Goal: Task Accomplishment & Management: Complete application form

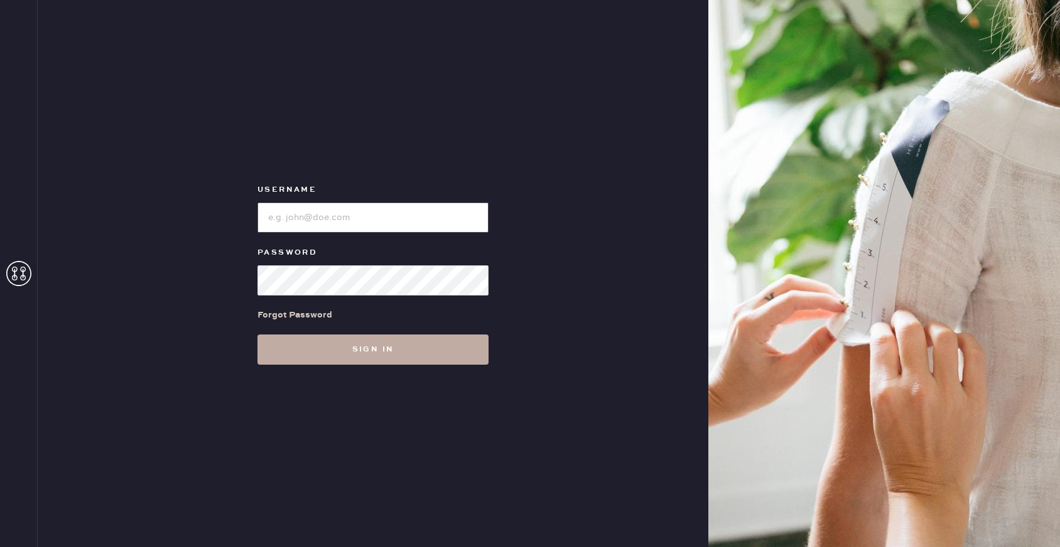
type input "reformationhydepark"
click at [433, 339] on button "Sign in" at bounding box center [373, 349] width 231 height 30
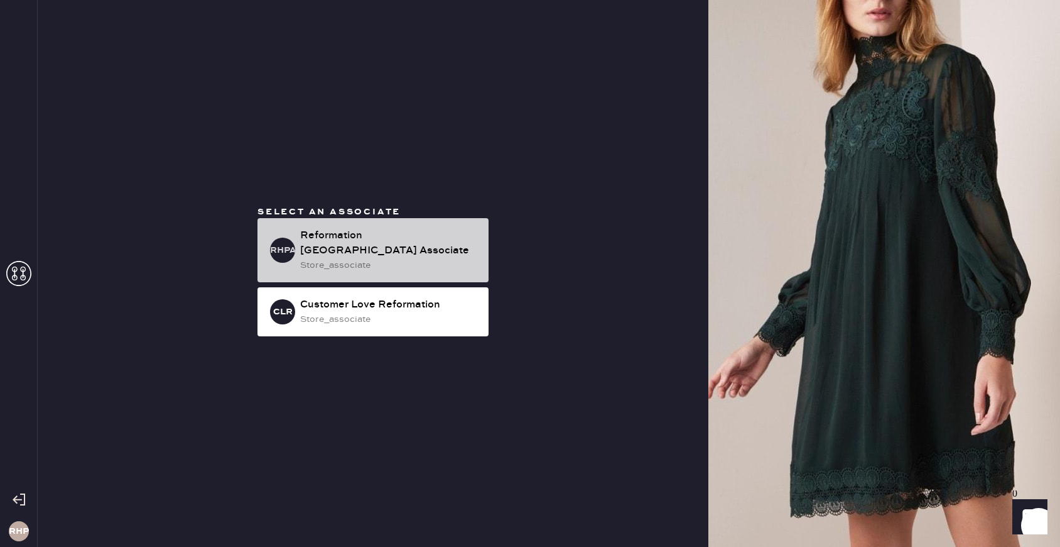
click at [419, 247] on div "Reformation Hyde Park Associate" at bounding box center [389, 243] width 178 height 30
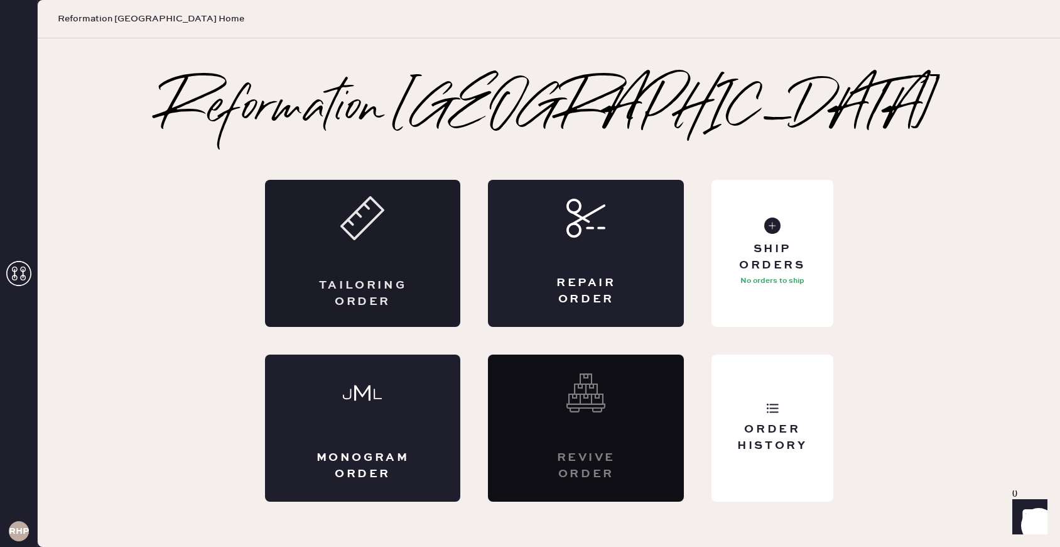
click at [359, 248] on div "Tailoring Order" at bounding box center [363, 253] width 196 height 147
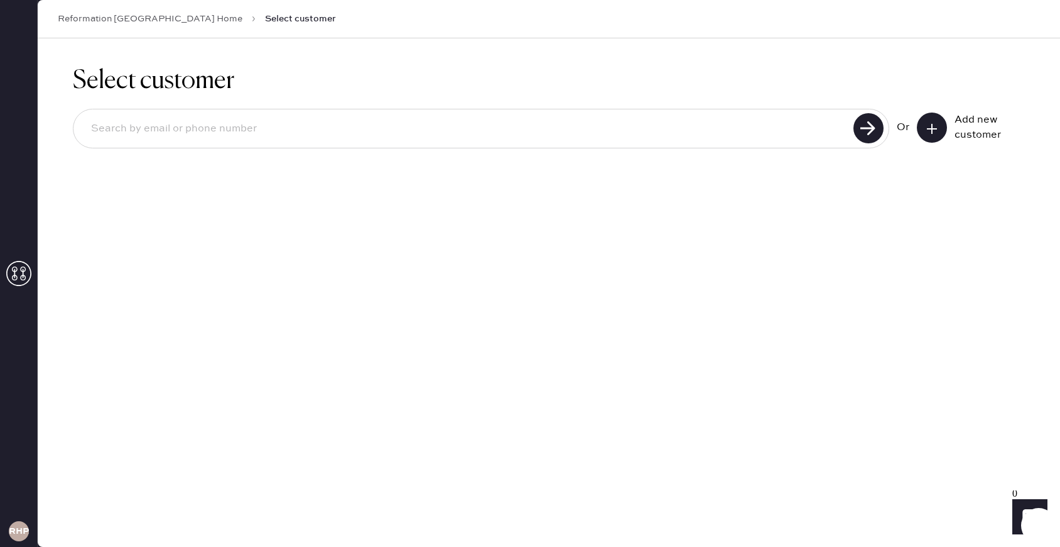
click at [432, 129] on input at bounding box center [465, 128] width 769 height 29
type input "eruble0905@gmail.com"
click at [865, 130] on use at bounding box center [869, 128] width 30 height 30
click at [126, 129] on input "eruble0905@gmail.com" at bounding box center [465, 128] width 769 height 29
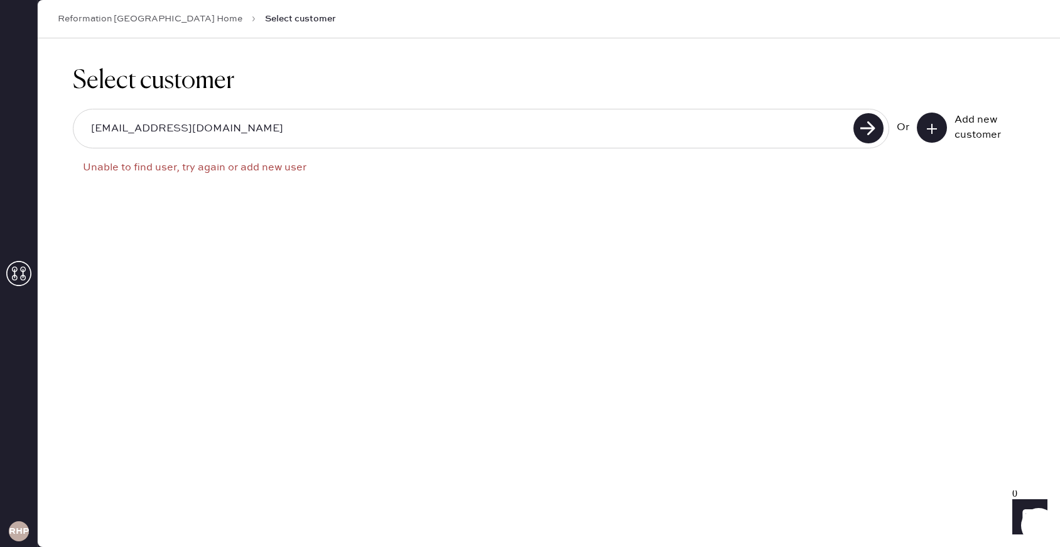
click at [126, 129] on input "eruble0905@gmail.com" at bounding box center [465, 128] width 769 height 29
click at [942, 132] on button at bounding box center [932, 127] width 30 height 30
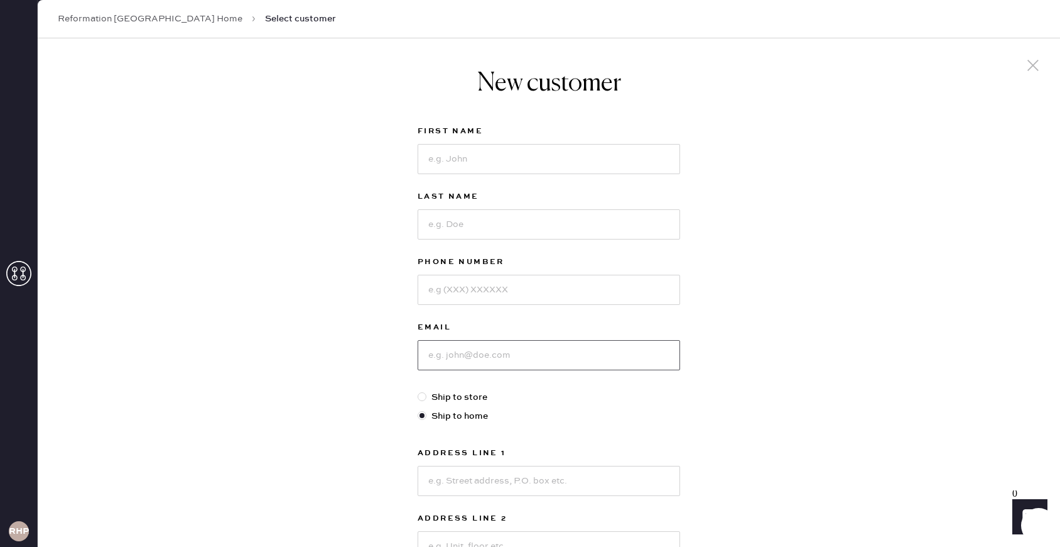
click at [514, 365] on input at bounding box center [549, 355] width 263 height 30
paste input "eruble0905@gmail.com"
type input "eruble0905@gmail.com"
click at [467, 147] on input at bounding box center [549, 159] width 263 height 30
type input "Emily"
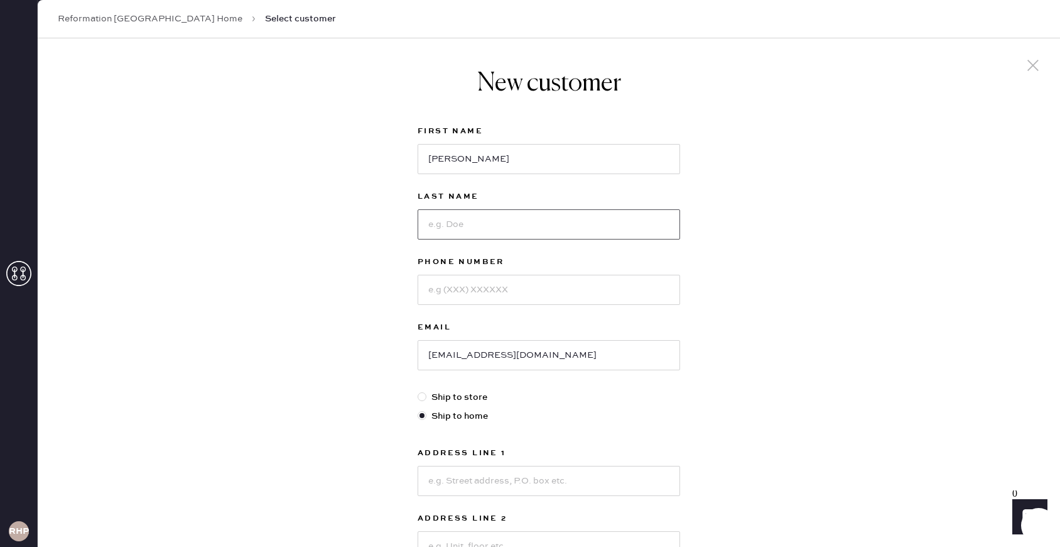
click at [464, 222] on input at bounding box center [549, 224] width 263 height 30
type input "Ruble"
click at [487, 288] on input at bounding box center [549, 290] width 263 height 30
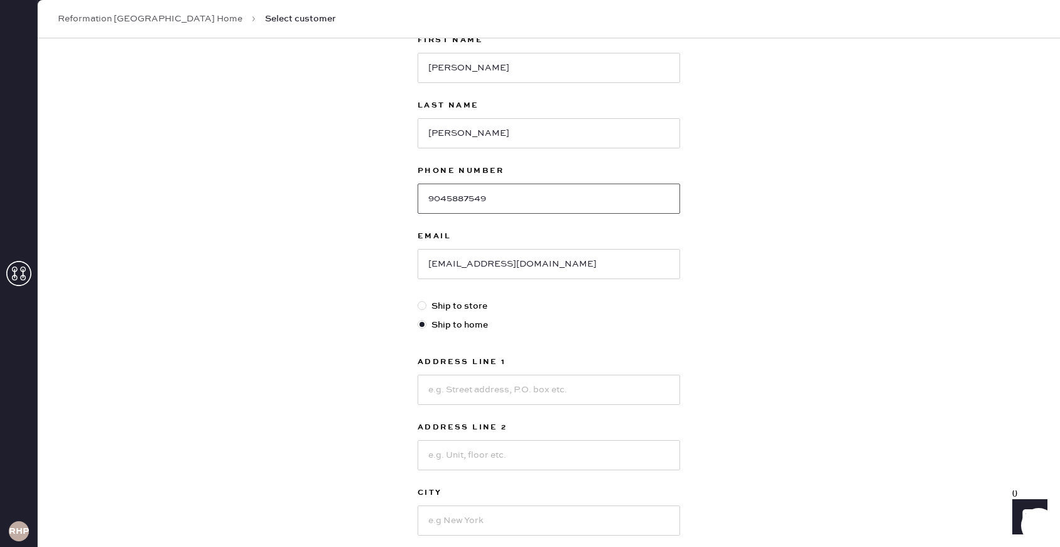
type input "9045887549"
click at [484, 303] on label "Ship to store" at bounding box center [549, 306] width 263 height 14
click at [418, 300] on input "Ship to store" at bounding box center [418, 299] width 1 height 1
radio input "true"
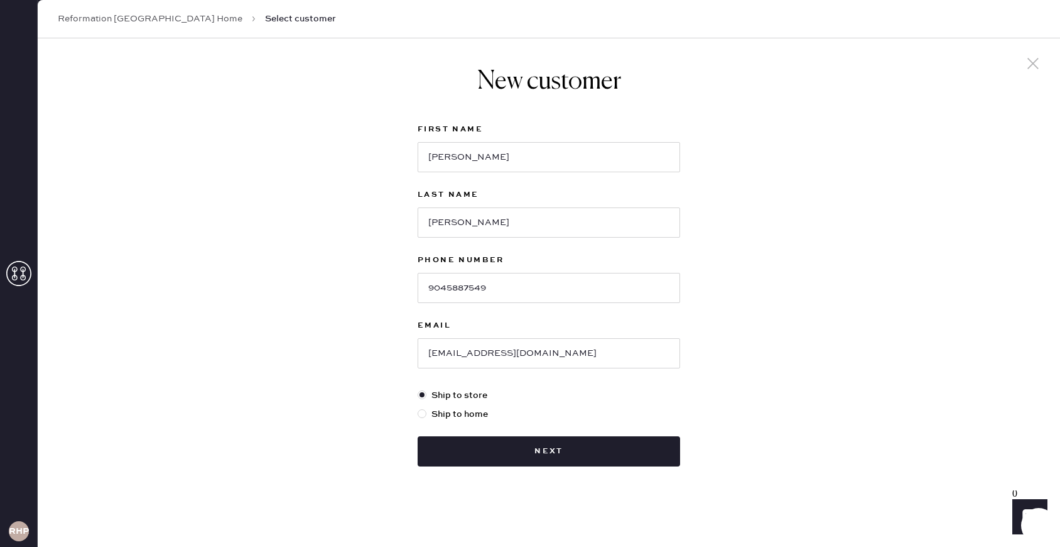
scroll to position [2, 0]
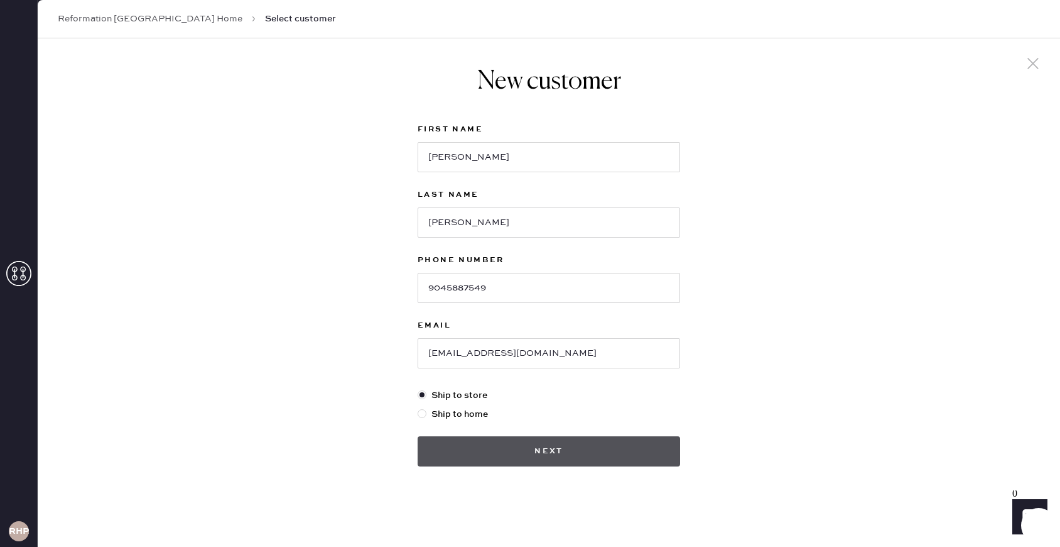
click at [525, 459] on button "Next" at bounding box center [549, 451] width 263 height 30
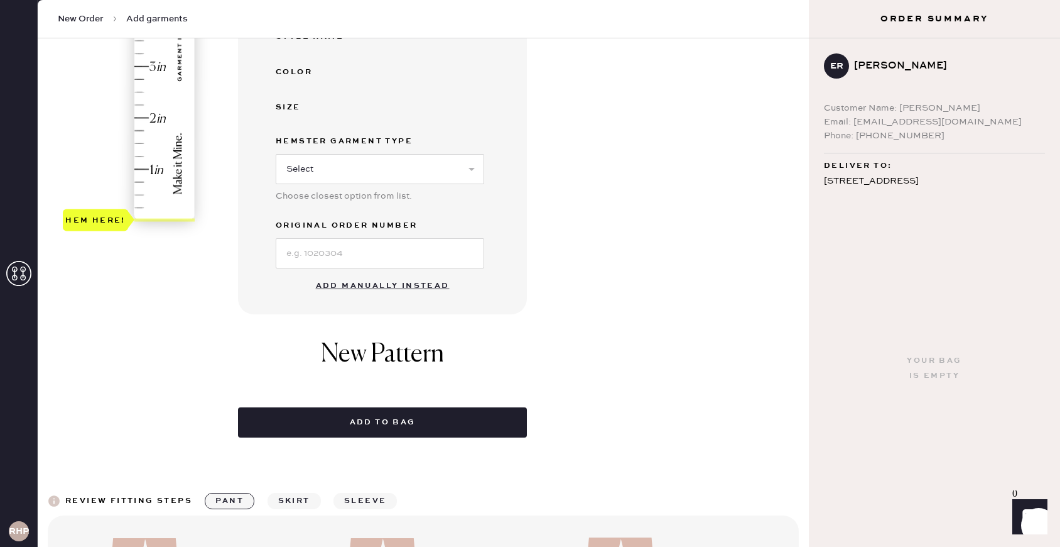
scroll to position [292, 0]
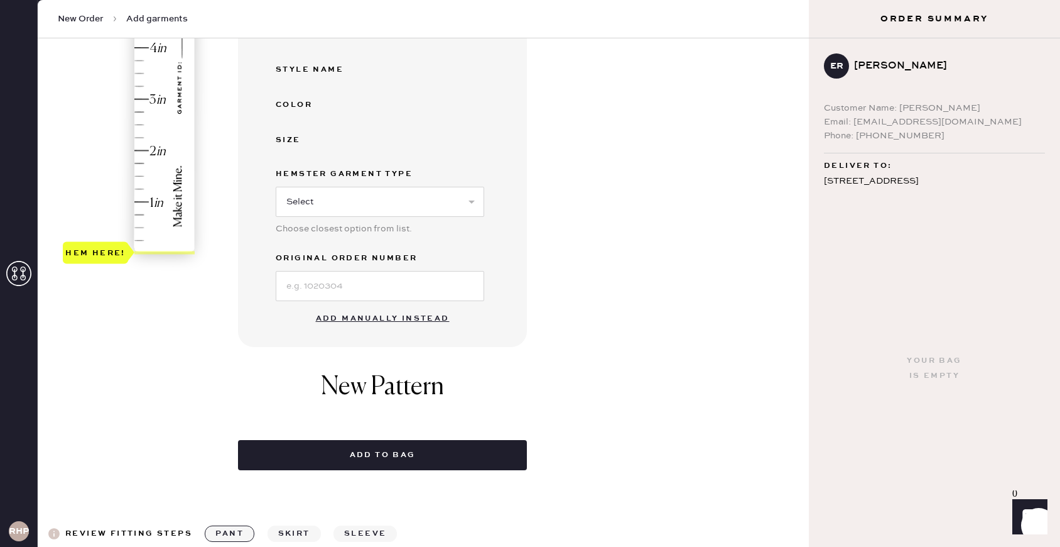
click at [349, 322] on button "Add manually instead" at bounding box center [382, 318] width 149 height 25
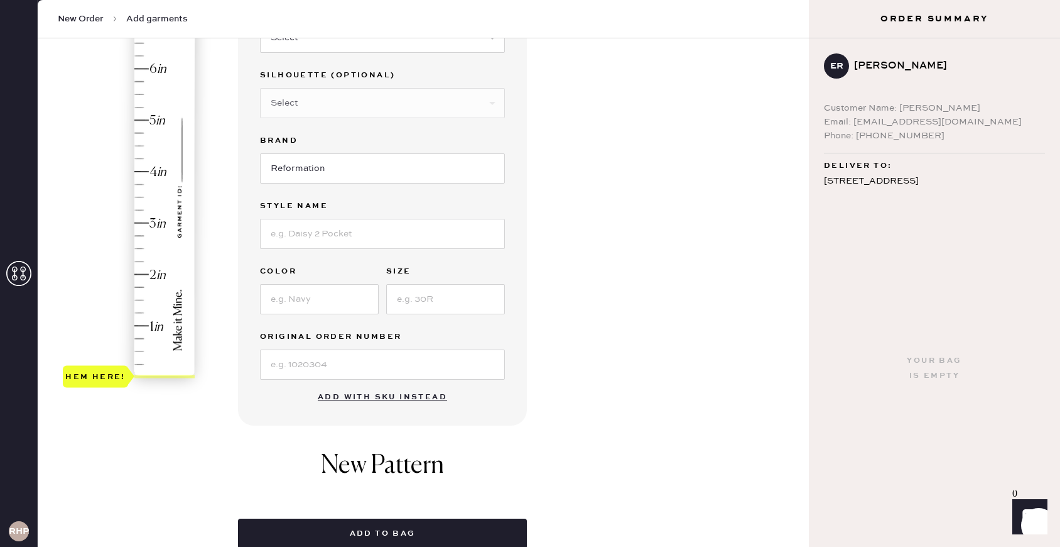
scroll to position [0, 0]
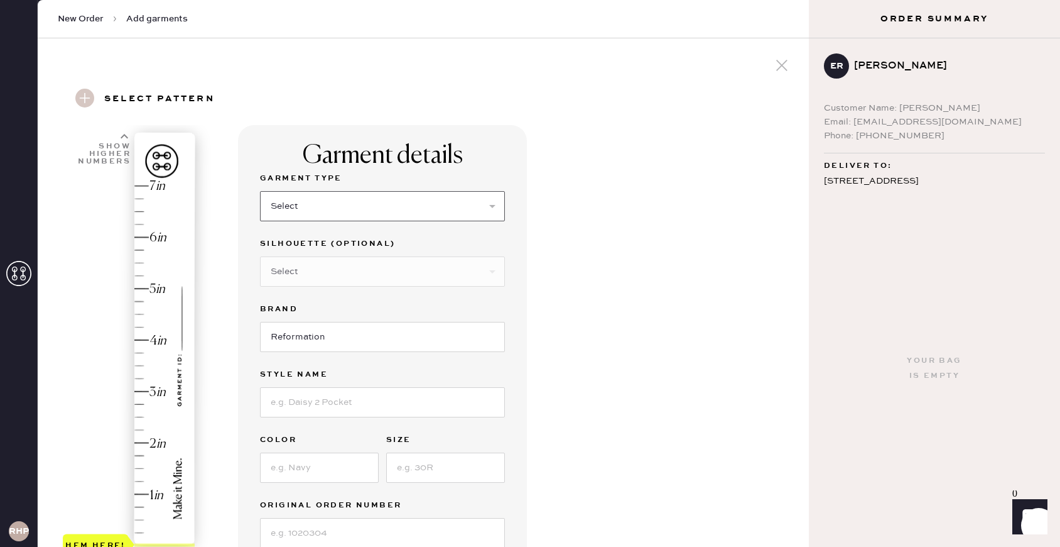
click at [360, 200] on select "Select Basic Skirt Jeans Leggings Pants Shorts Basic Sleeved Dress Basic Sleeve…" at bounding box center [382, 206] width 245 height 30
select select "8"
click at [260, 191] on select "Select Basic Skirt Jeans Leggings Pants Shorts Basic Sleeved Dress Basic Sleeve…" at bounding box center [382, 206] width 245 height 30
click at [347, 280] on select "Select Maxi Dress Midi Dress Mini Dress Other" at bounding box center [382, 271] width 245 height 30
select select "27"
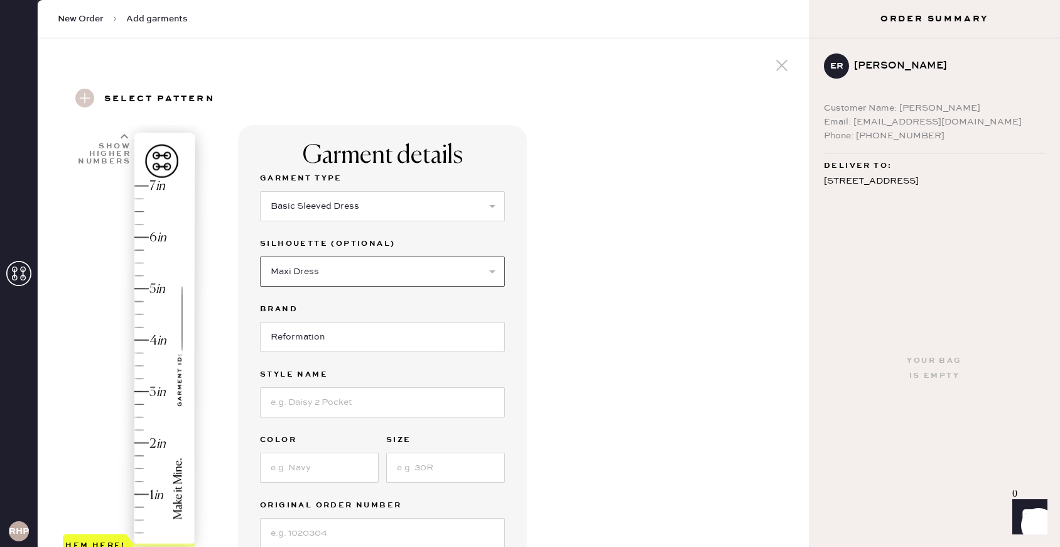
click at [260, 256] on select "Select Maxi Dress Midi Dress Mini Dress Other" at bounding box center [382, 271] width 245 height 30
click at [315, 398] on input at bounding box center [382, 402] width 245 height 30
type input "Camella"
click at [290, 471] on input at bounding box center [319, 467] width 119 height 30
type input "Emerald"
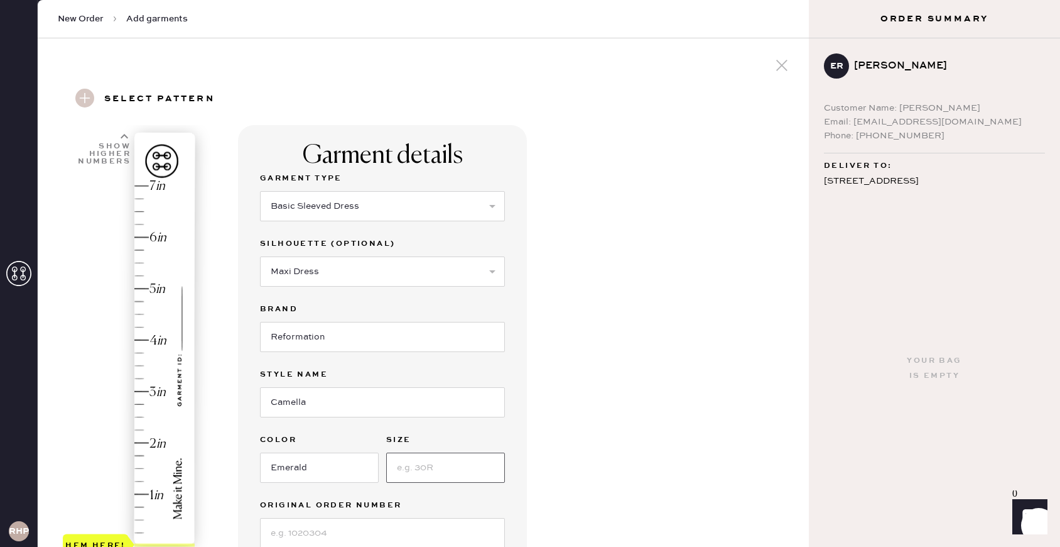
click at [436, 469] on input at bounding box center [445, 467] width 119 height 30
type input "4"
click at [557, 456] on div "Garment details Garment Type Select Basic Skirt Jeans Leggings Pants Shorts Bas…" at bounding box center [518, 499] width 561 height 749
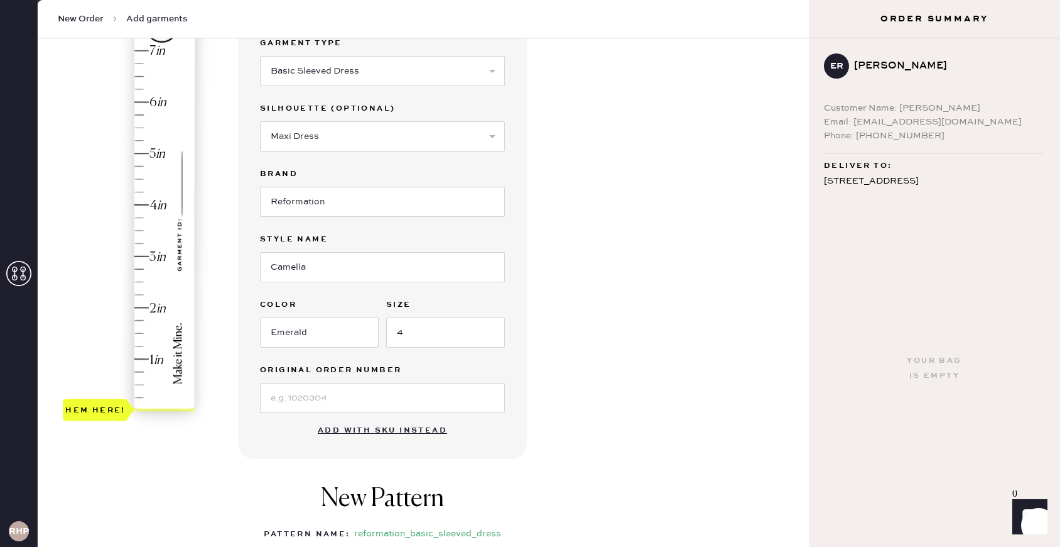
scroll to position [139, 0]
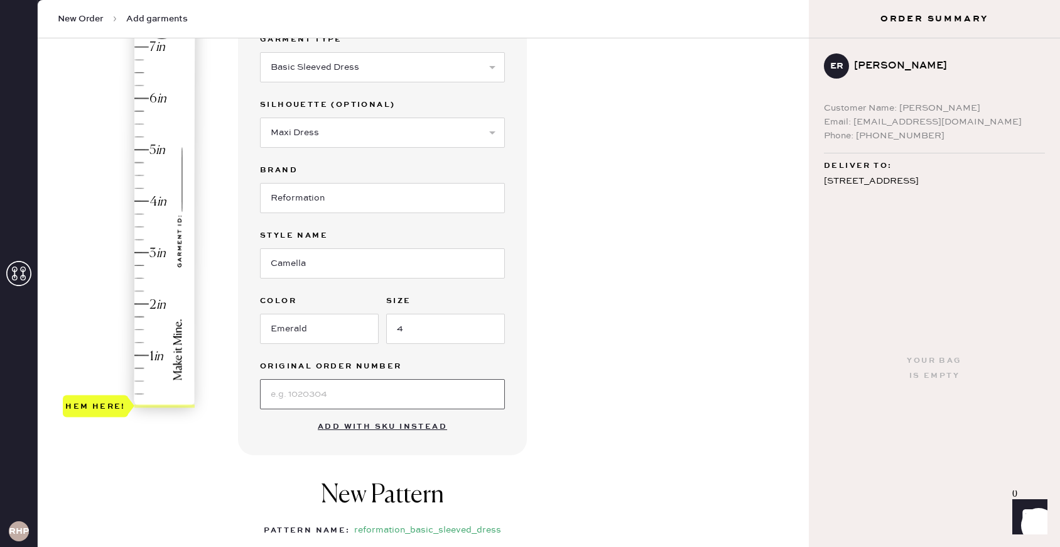
click at [399, 401] on input at bounding box center [382, 394] width 245 height 30
click at [543, 359] on div "Garment details Garment Type Select Basic Skirt Jeans Leggings Pants Shorts Bas…" at bounding box center [518, 360] width 561 height 749
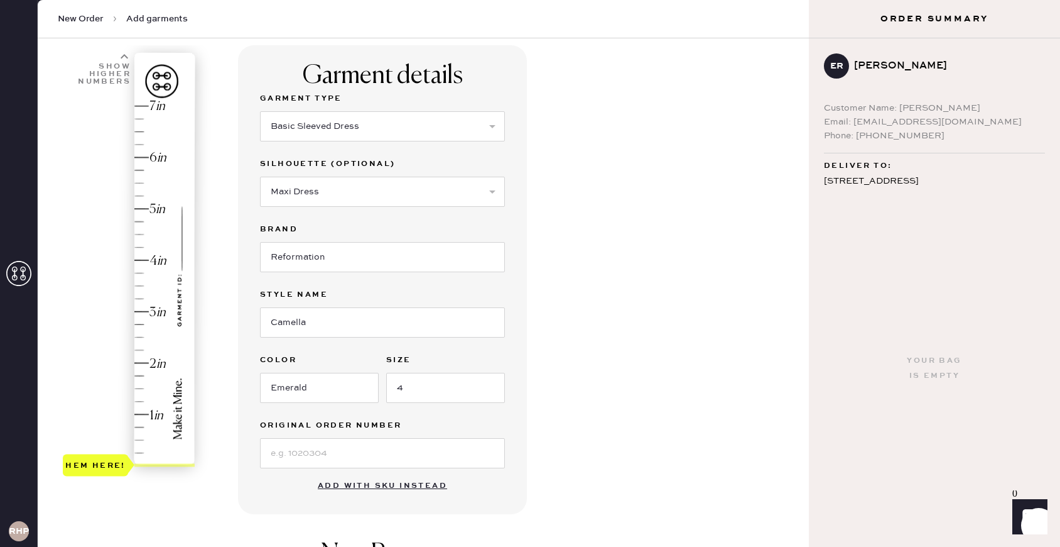
scroll to position [82, 0]
type input "4.25"
click at [141, 244] on div "Hem here!" at bounding box center [130, 284] width 134 height 371
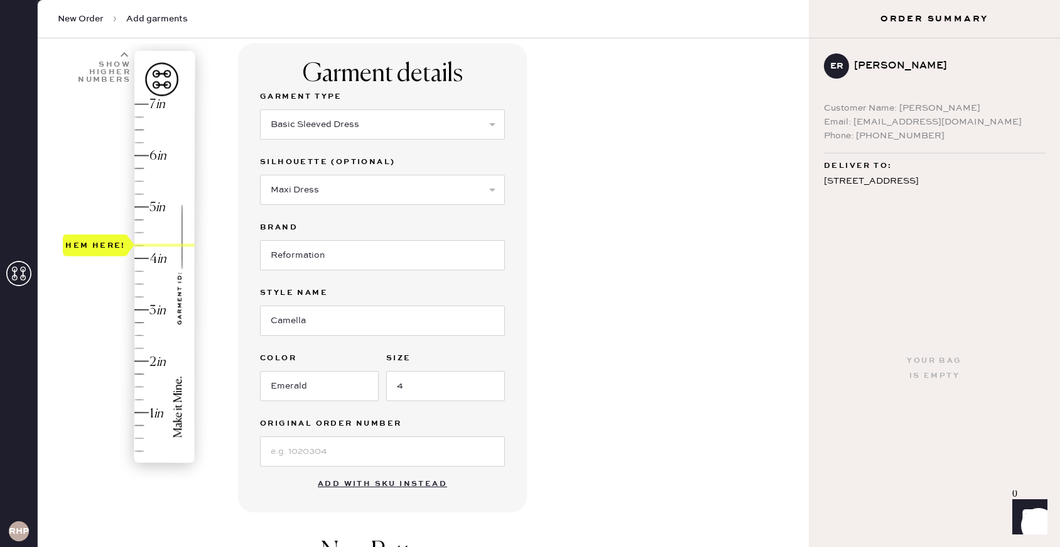
click at [141, 244] on div at bounding box center [164, 245] width 60 height 3
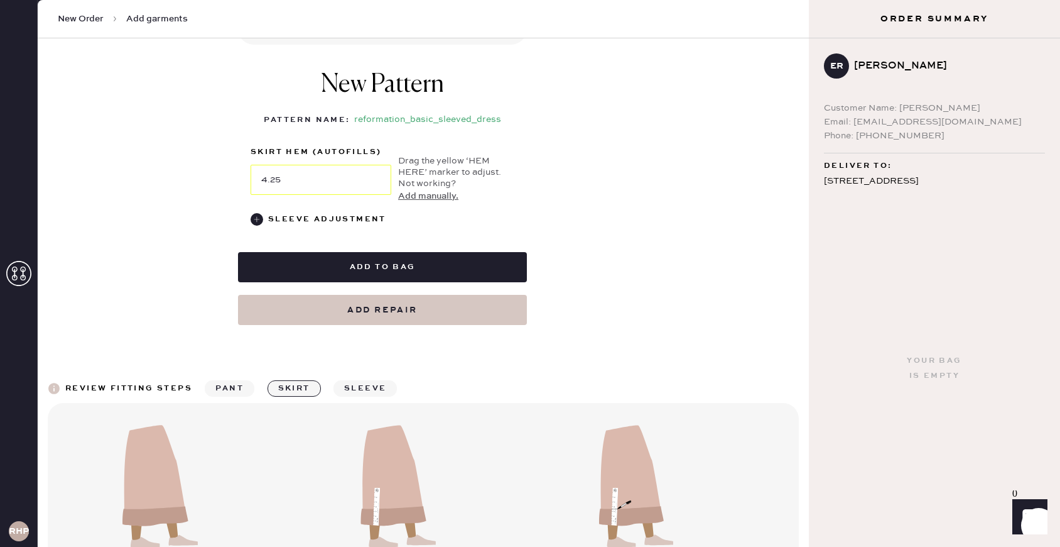
scroll to position [568, 0]
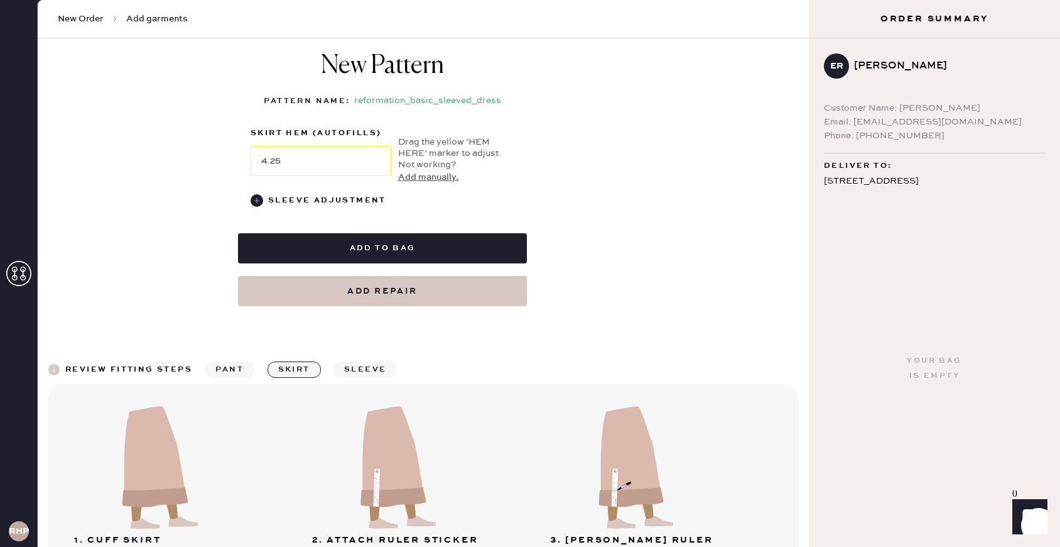
click at [395, 292] on button "Add repair" at bounding box center [382, 291] width 289 height 30
select select "8"
select select "27"
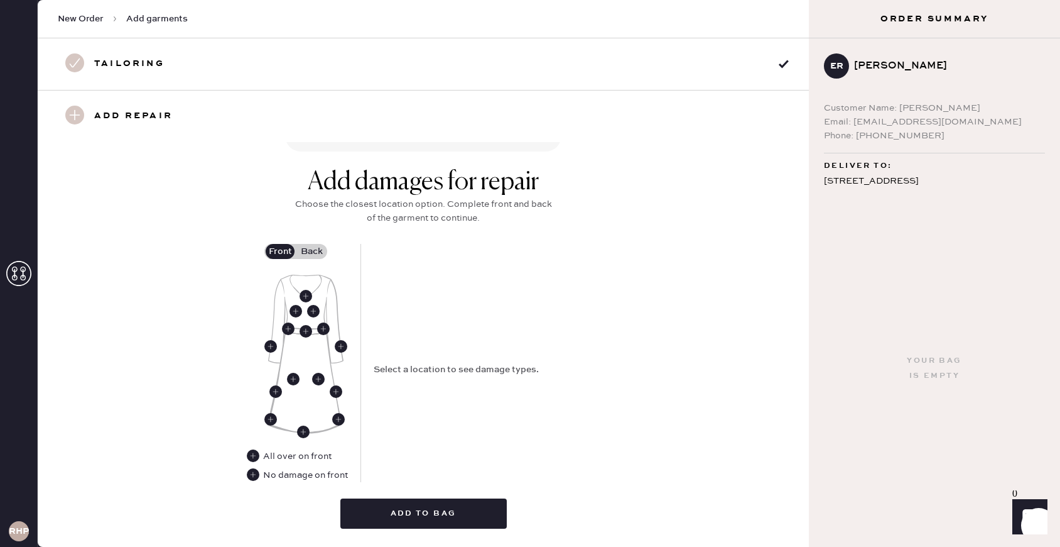
scroll to position [466, 0]
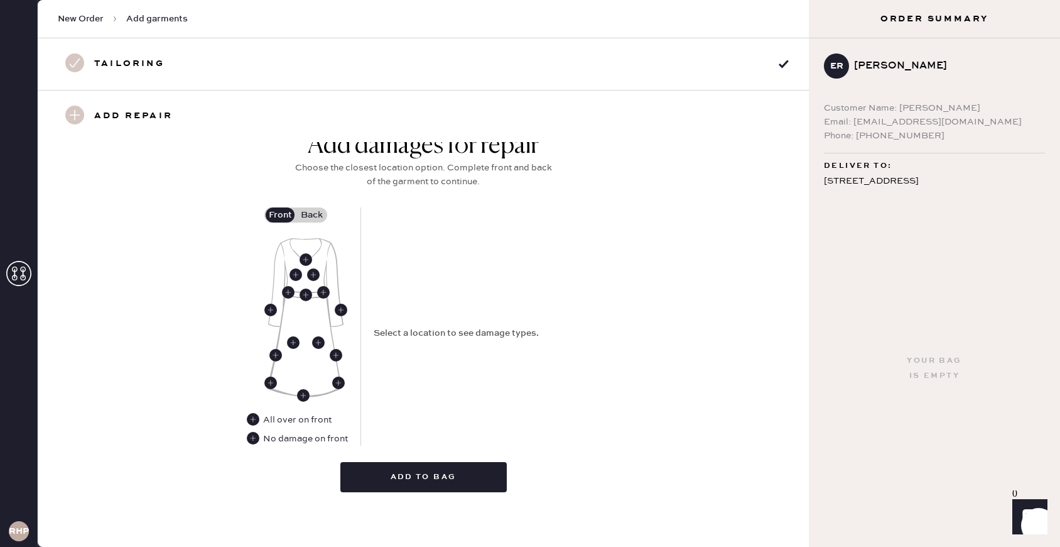
click at [111, 63] on h3 "Tailoring" at bounding box center [129, 63] width 70 height 21
select select "8"
select select "27"
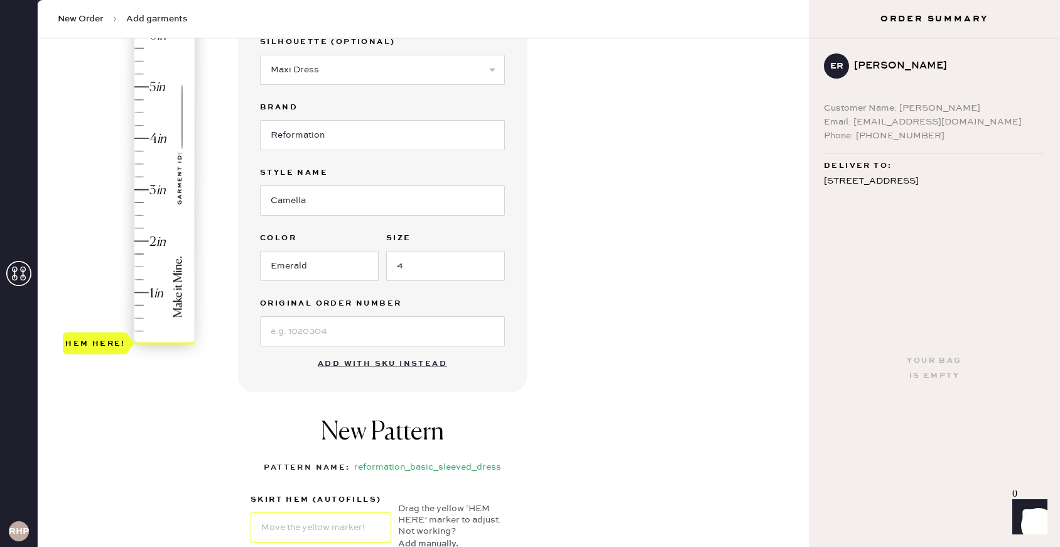
scroll to position [188, 0]
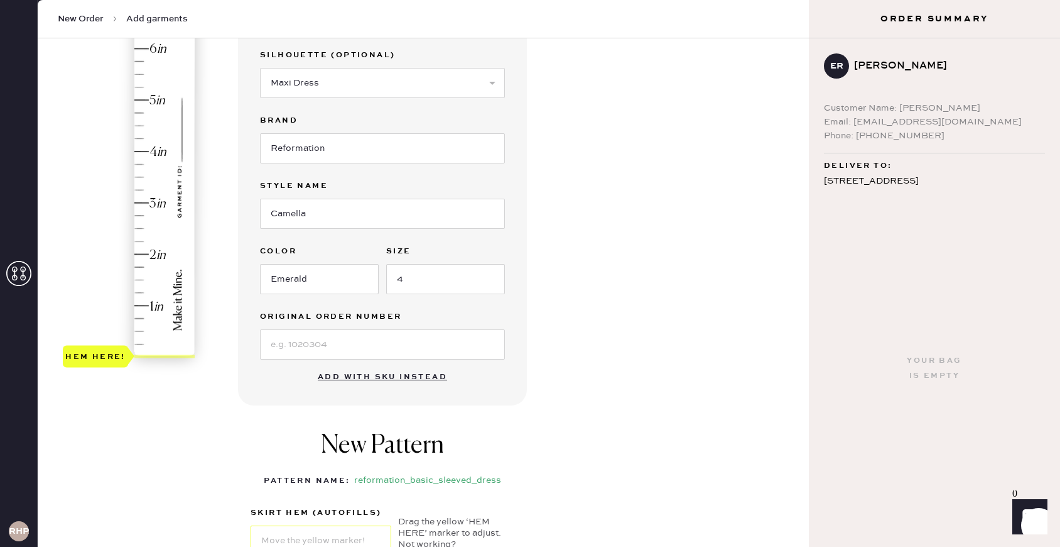
type input "4.25"
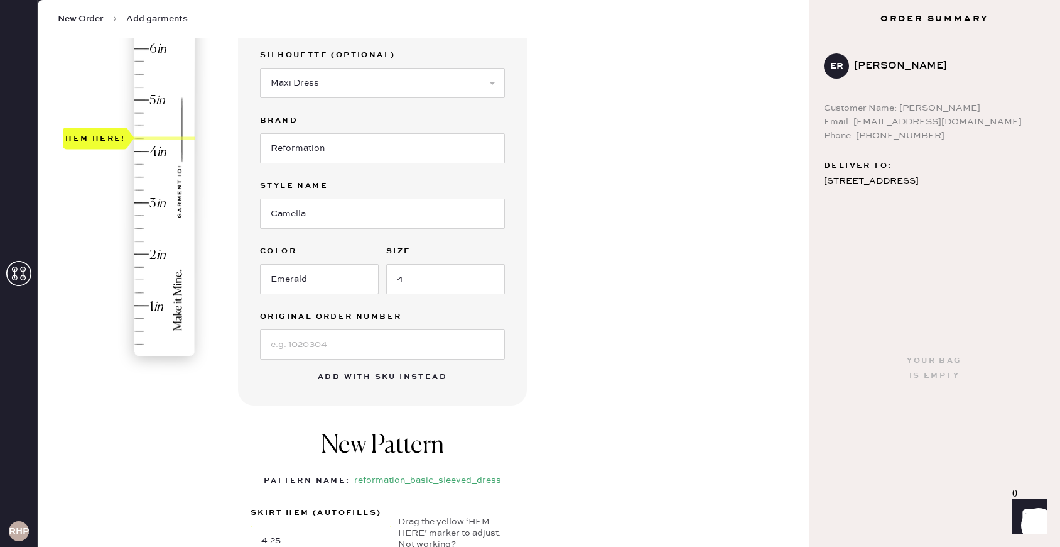
click at [141, 139] on div "Hem here!" at bounding box center [130, 177] width 134 height 371
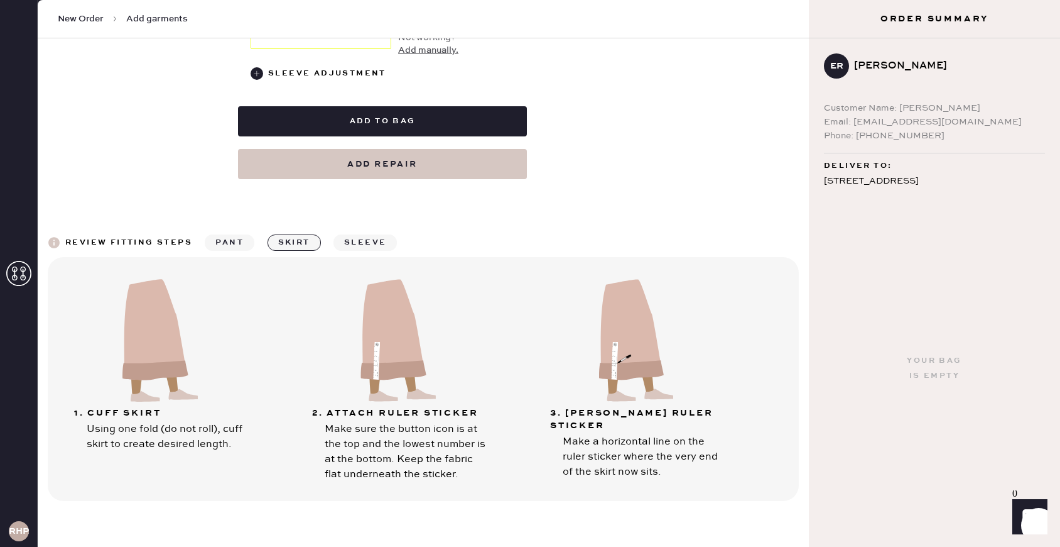
scroll to position [648, 0]
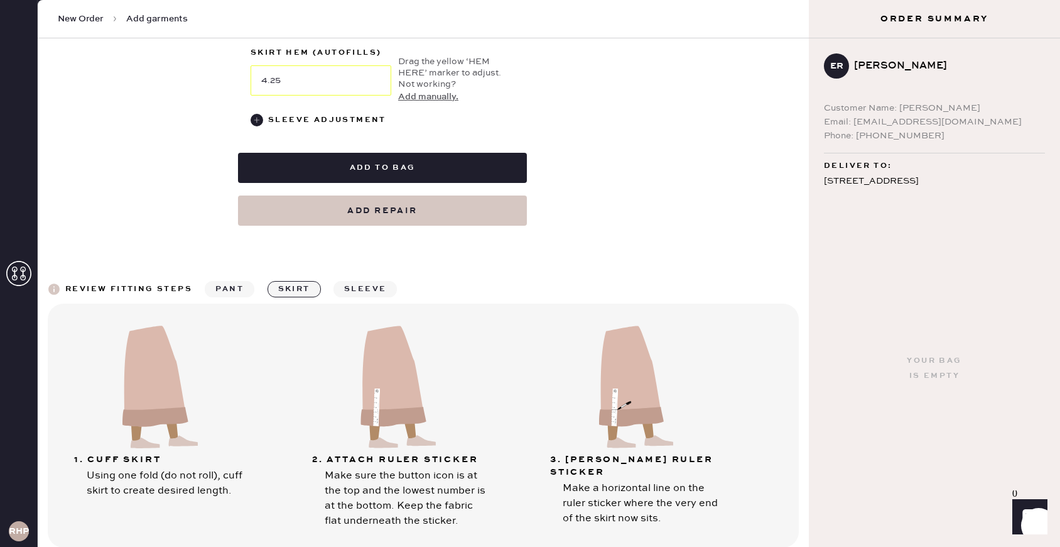
click at [371, 296] on button "sleeve" at bounding box center [365, 289] width 63 height 16
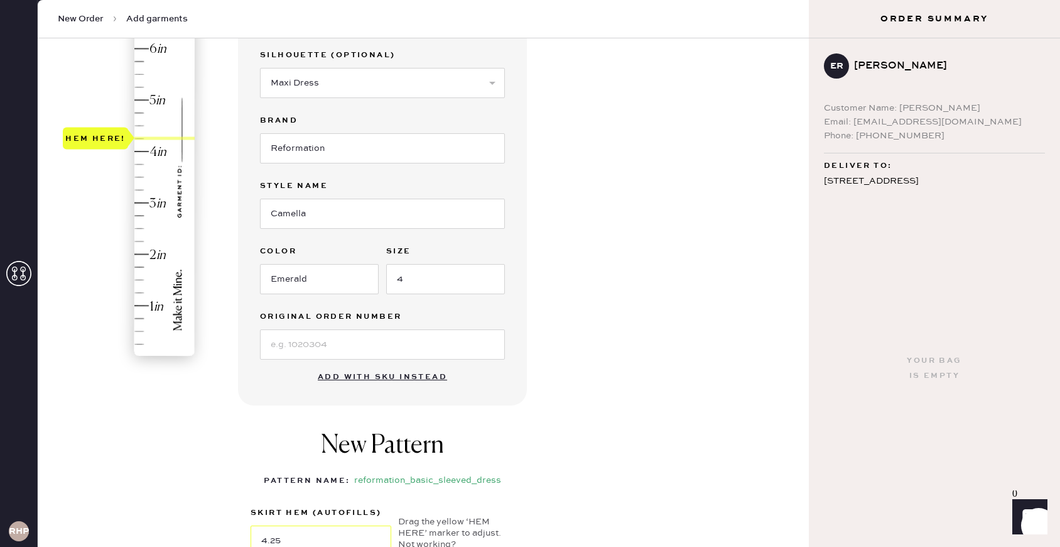
scroll to position [0, 0]
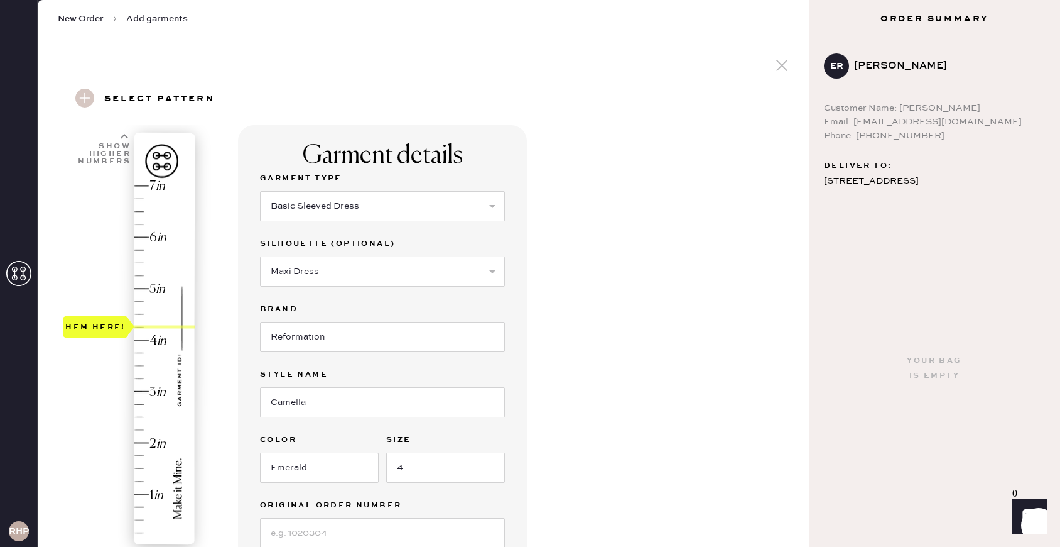
click at [87, 95] on use at bounding box center [84, 98] width 19 height 19
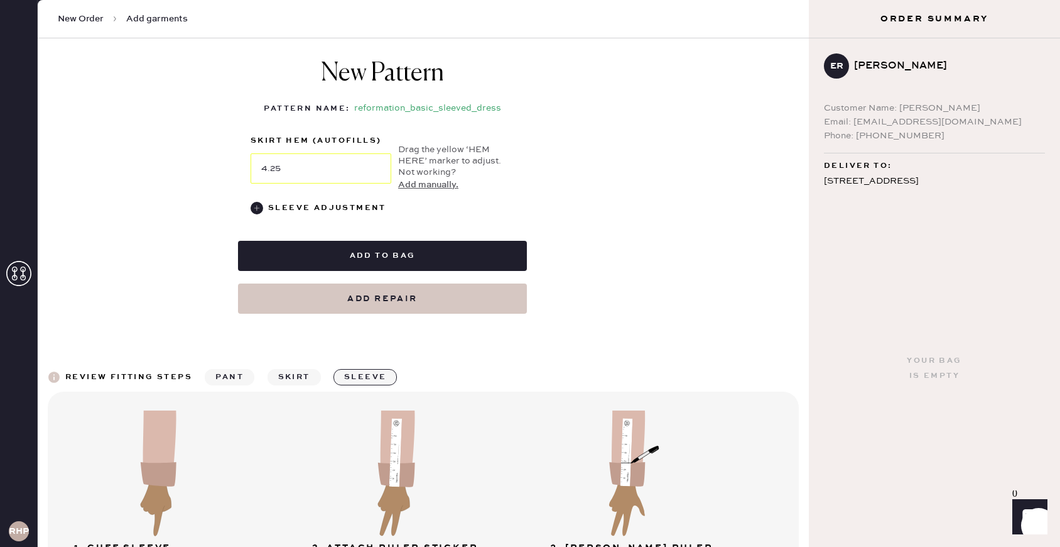
scroll to position [558, 0]
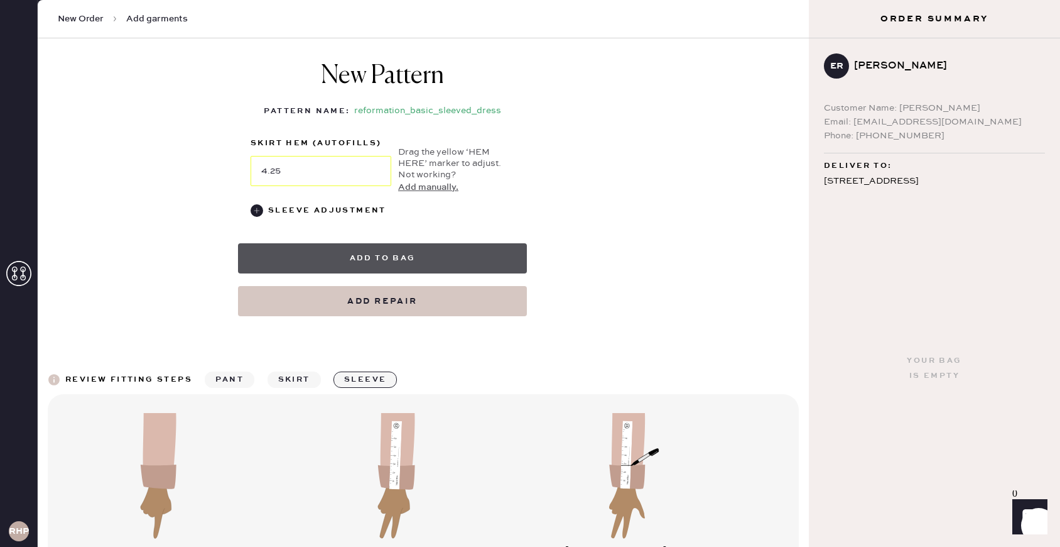
click at [395, 257] on button "Add to bag" at bounding box center [382, 258] width 289 height 30
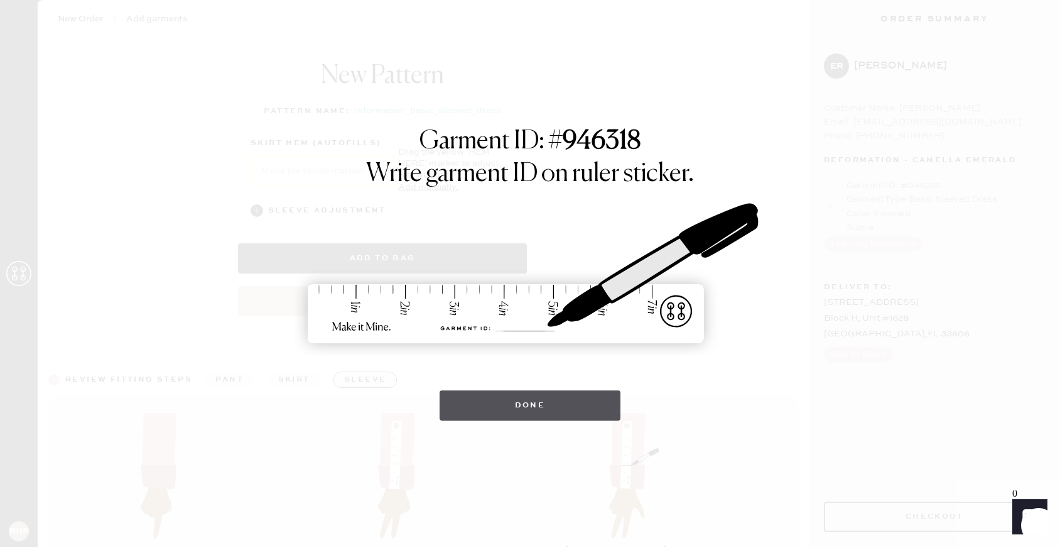
click at [494, 411] on button "Done" at bounding box center [531, 405] width 182 height 30
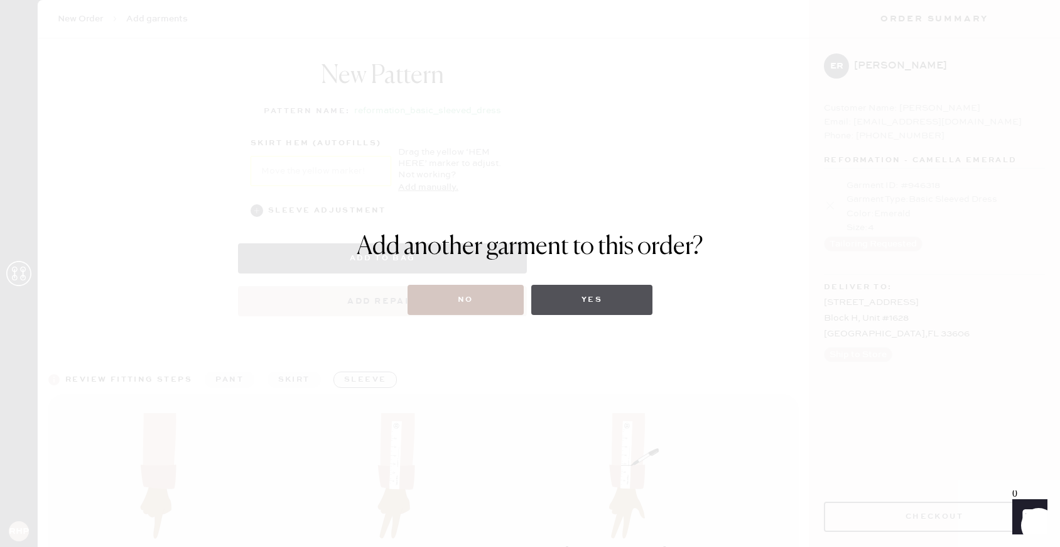
click at [595, 303] on button "Yes" at bounding box center [591, 300] width 121 height 30
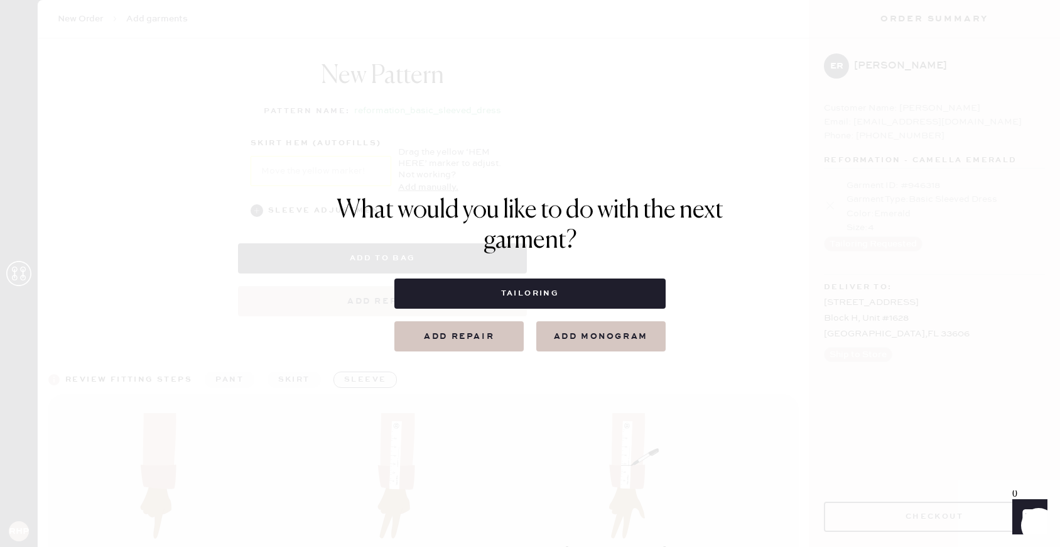
click at [595, 303] on button "Tailoring" at bounding box center [530, 293] width 271 height 30
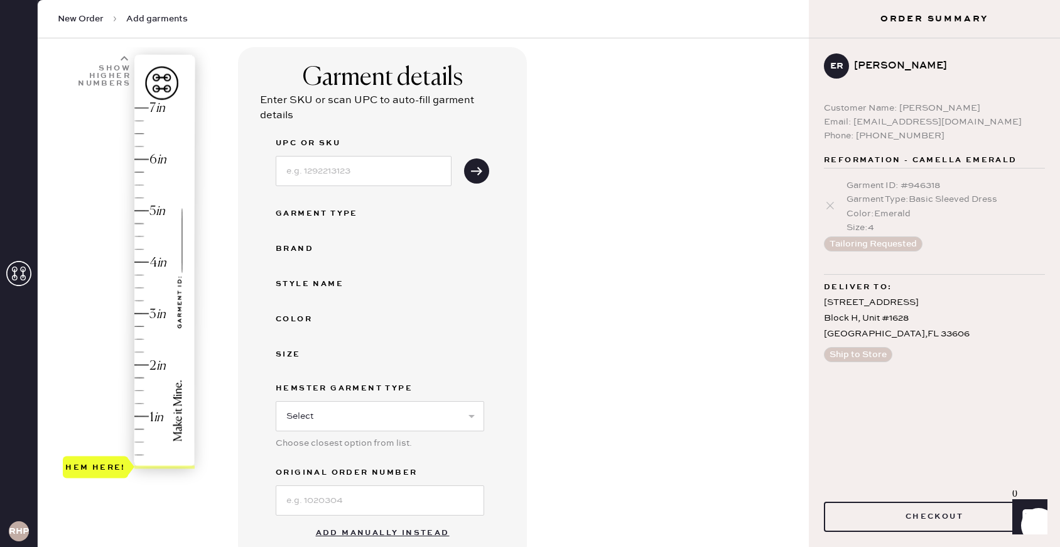
scroll to position [171, 0]
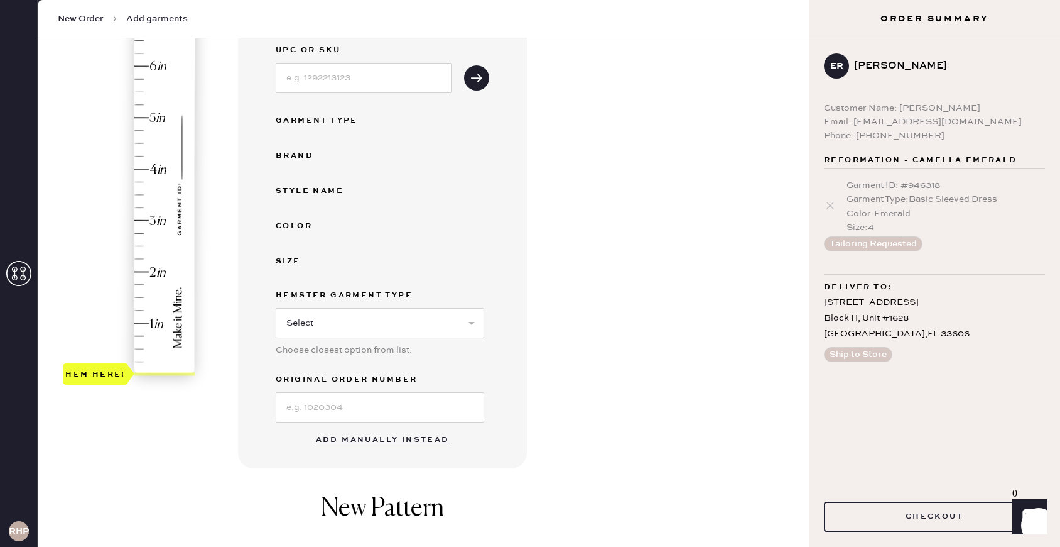
click at [386, 440] on button "Add manually instead" at bounding box center [382, 439] width 149 height 25
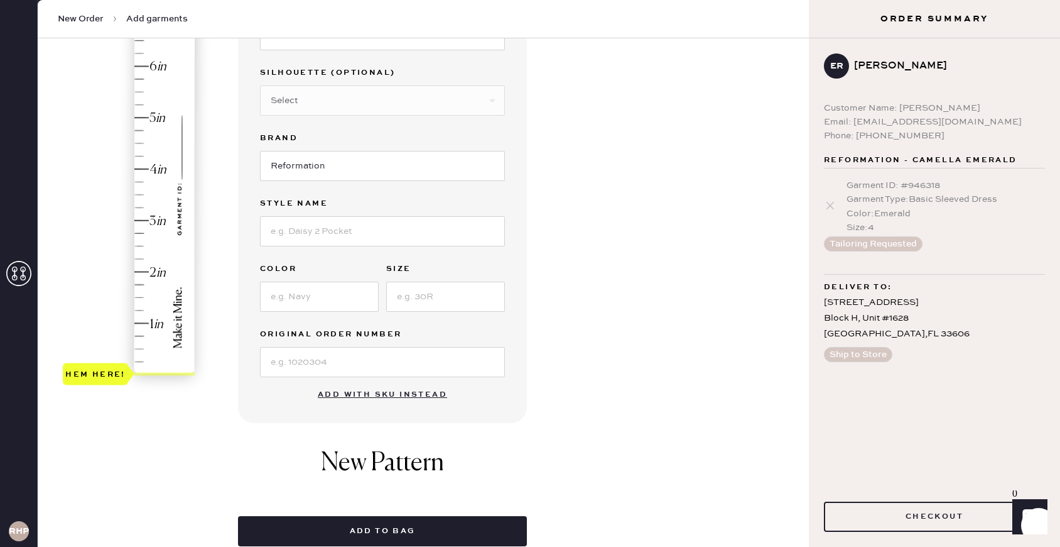
scroll to position [44, 0]
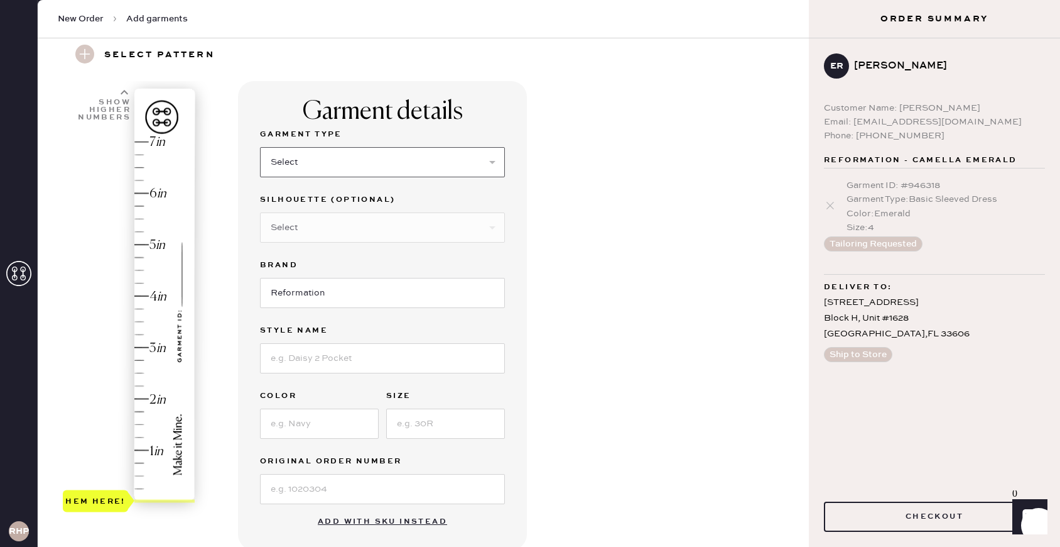
click at [332, 162] on select "Select Basic Skirt Jeans Leggings Pants Shorts Basic Sleeved Dress Basic Sleeve…" at bounding box center [382, 162] width 245 height 30
select select "6"
click at [260, 147] on select "Select Basic Skirt Jeans Leggings Pants Shorts Basic Sleeved Dress Basic Sleeve…" at bounding box center [382, 162] width 245 height 30
click at [349, 234] on select "Select Maxi Dress Midi Dress Mini Dress Other" at bounding box center [382, 227] width 245 height 30
click at [260, 212] on select "Select Maxi Dress Midi Dress Mini Dress Other" at bounding box center [382, 227] width 245 height 30
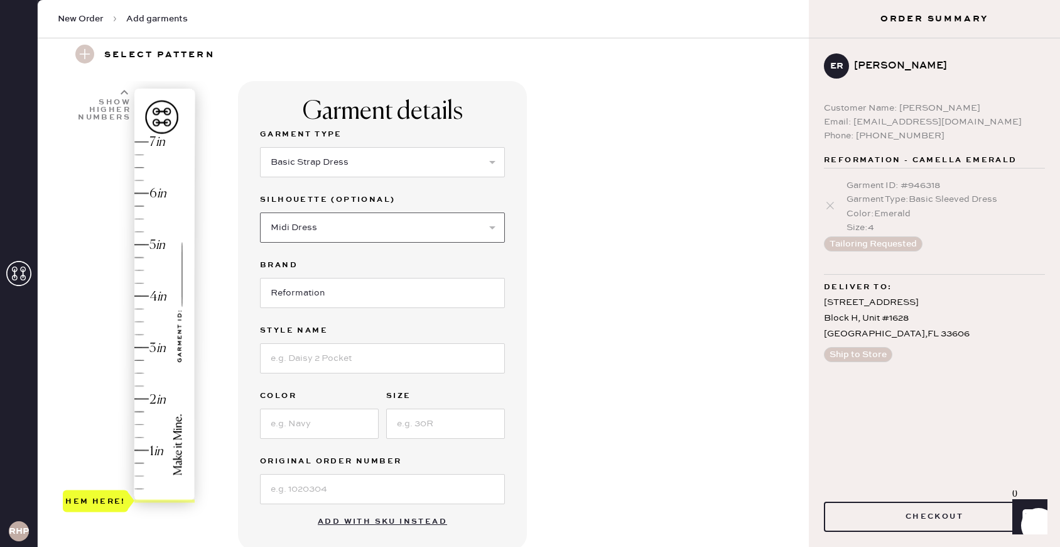
click at [337, 229] on select "Select Maxi Dress Midi Dress Mini Dress Other" at bounding box center [382, 227] width 245 height 30
select select "39"
click at [260, 212] on select "Select Maxi Dress Midi Dress Mini Dress Other" at bounding box center [382, 227] width 245 height 30
click at [347, 362] on input at bounding box center [382, 358] width 245 height 30
type input "Camella"
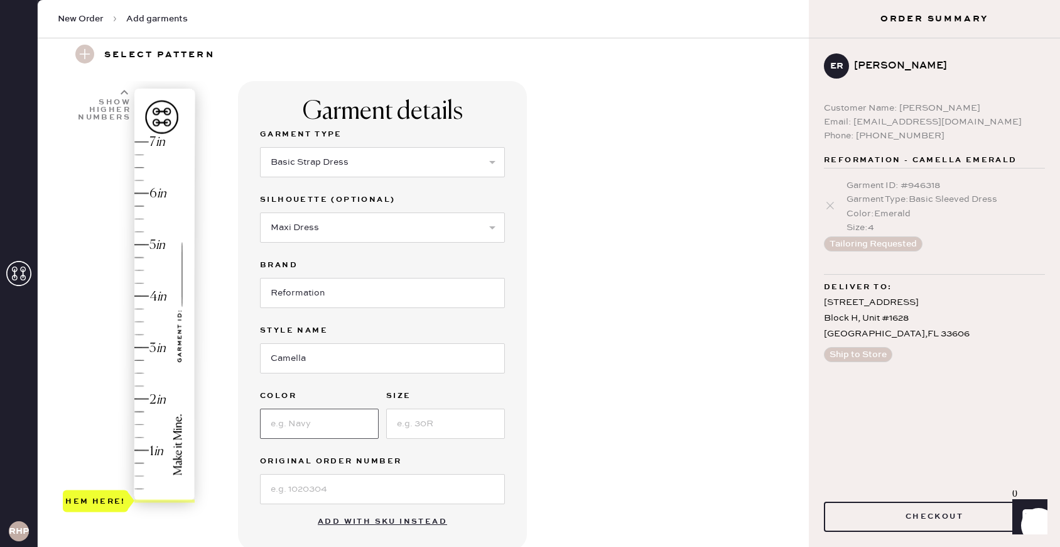
click at [336, 420] on input at bounding box center [319, 423] width 119 height 30
type input "Emerald"
click at [439, 424] on input at bounding box center [445, 423] width 119 height 30
type input "4"
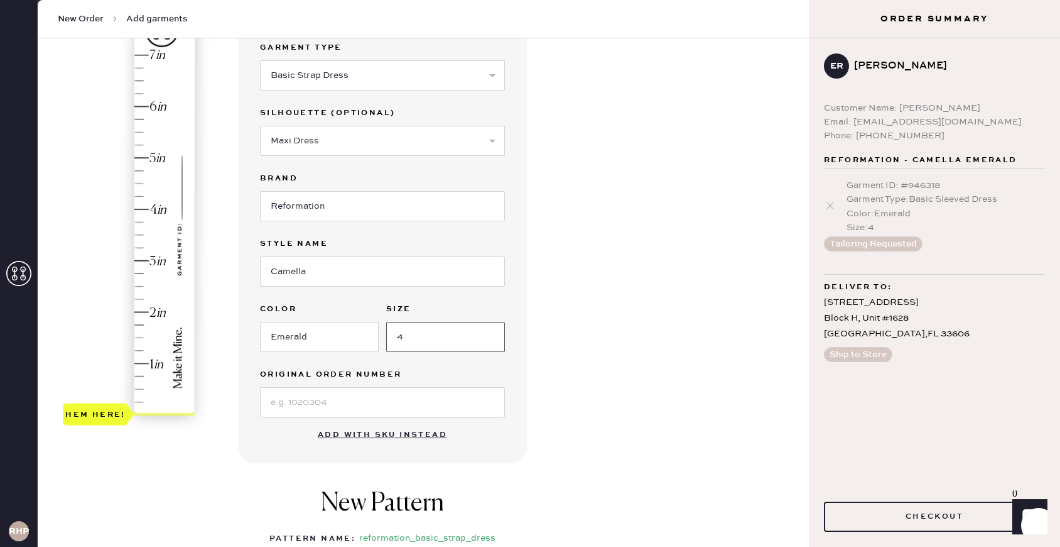
scroll to position [132, 0]
click at [138, 403] on div "Hem here!" at bounding box center [130, 233] width 134 height 371
type input "0.25"
drag, startPoint x: 111, startPoint y: 408, endPoint x: 107, endPoint y: 400, distance: 9.6
click at [107, 400] on div "Hem here!" at bounding box center [95, 400] width 60 height 15
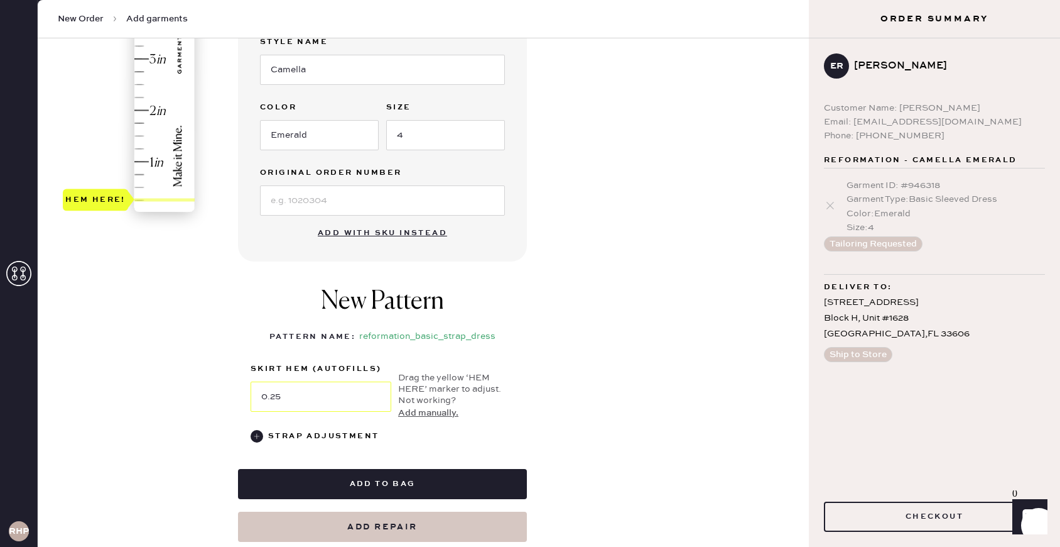
scroll to position [333, 0]
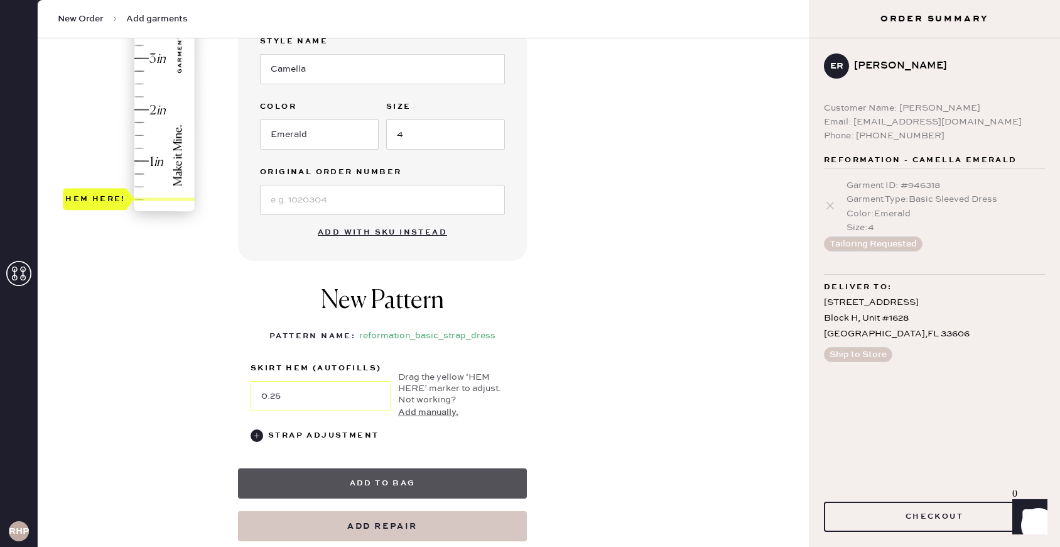
click at [395, 483] on button "Add to bag" at bounding box center [382, 483] width 289 height 30
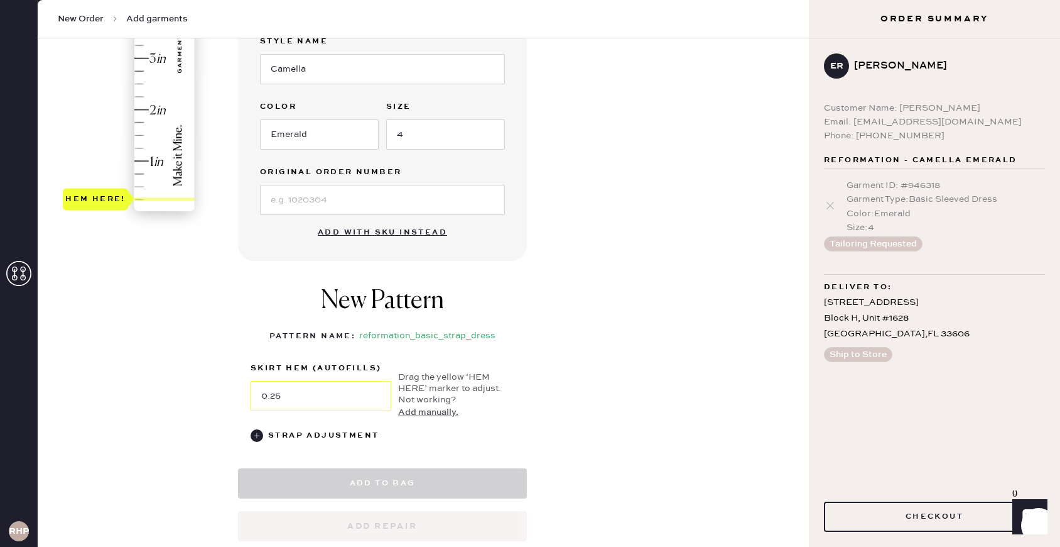
select select "6"
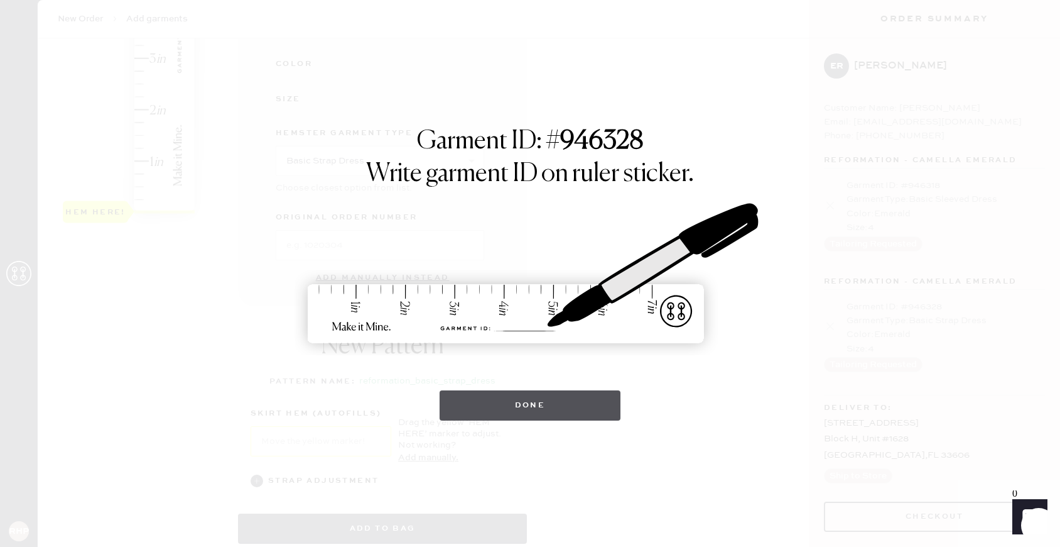
click at [582, 407] on button "Done" at bounding box center [531, 405] width 182 height 30
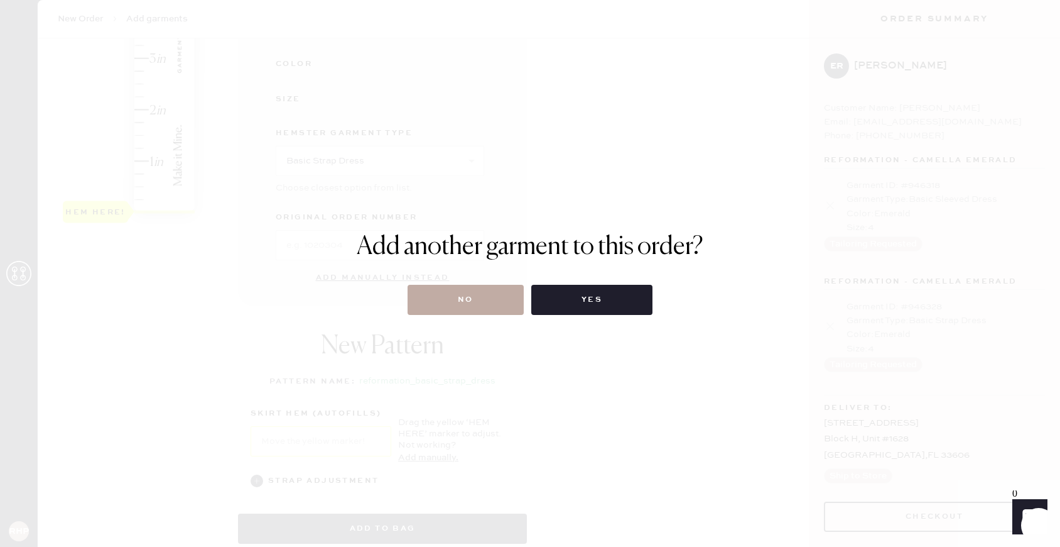
click at [493, 307] on button "No" at bounding box center [466, 300] width 116 height 30
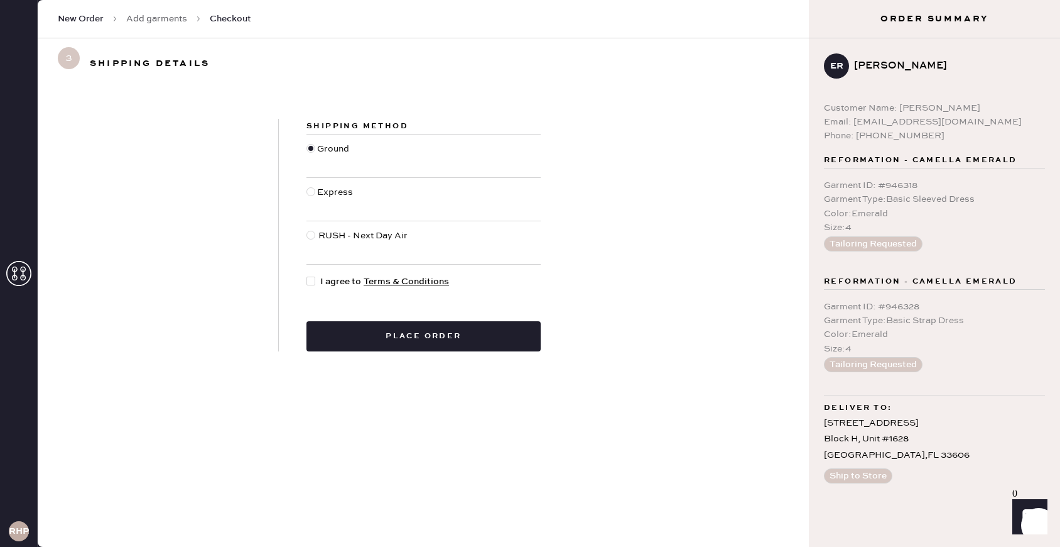
click at [315, 283] on div at bounding box center [311, 280] width 9 height 9
click at [307, 275] on input "I agree to Terms & Conditions" at bounding box center [307, 275] width 1 height 1
checkbox input "true"
click at [158, 20] on link "Add garments" at bounding box center [156, 19] width 61 height 13
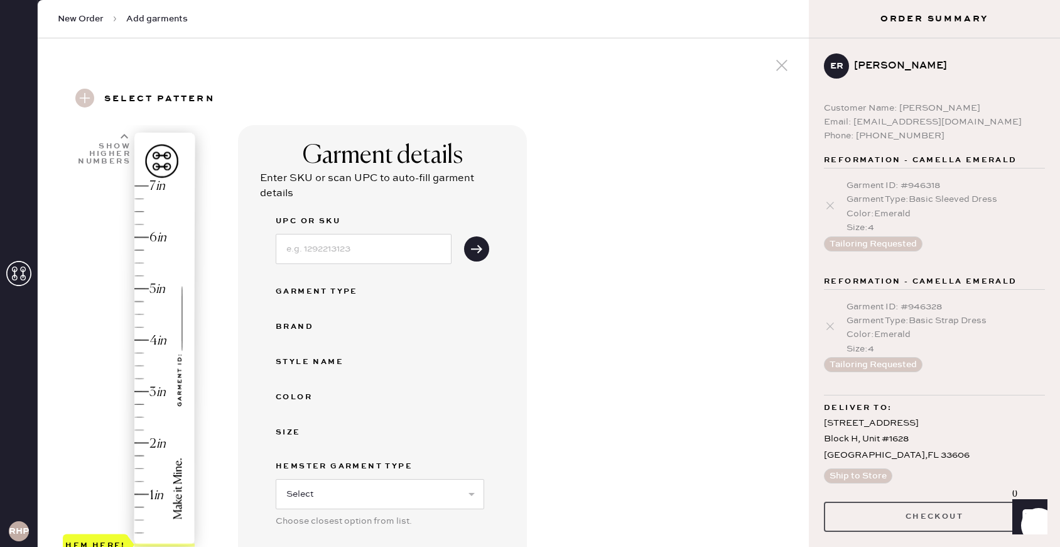
click at [934, 516] on button "Checkout" at bounding box center [934, 516] width 221 height 30
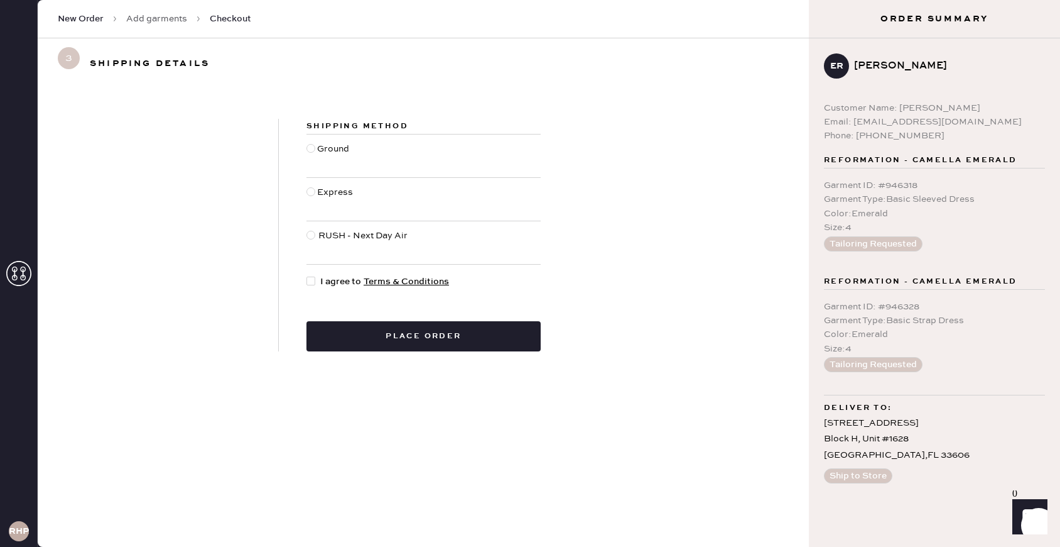
click at [305, 150] on div "Shipping Method Ground Express RUSH - Next Day Air I agree to Terms & Condition…" at bounding box center [424, 235] width 290 height 232
click at [313, 151] on div at bounding box center [311, 148] width 9 height 9
click at [307, 143] on input "Ground" at bounding box center [307, 142] width 1 height 1
radio input "true"
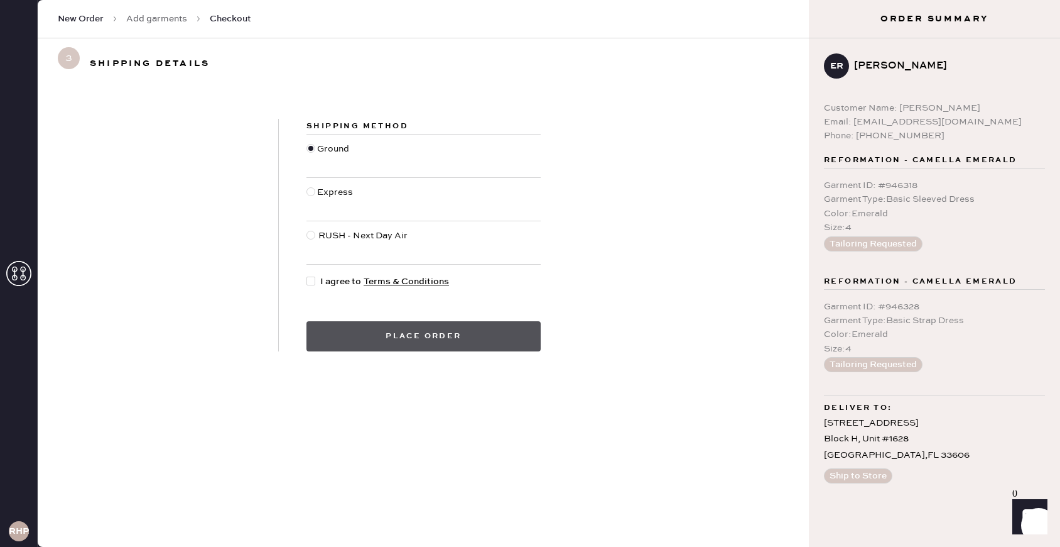
click at [373, 342] on button "Place order" at bounding box center [424, 336] width 234 height 30
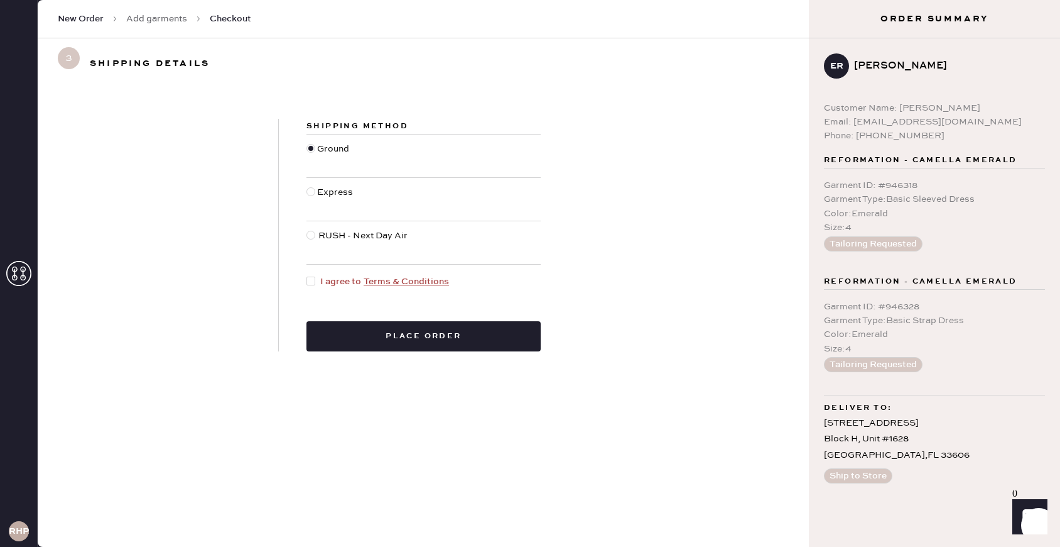
click at [314, 282] on div at bounding box center [311, 280] width 9 height 9
click at [307, 275] on input "I agree to Terms & Conditions" at bounding box center [307, 275] width 1 height 1
checkbox input "true"
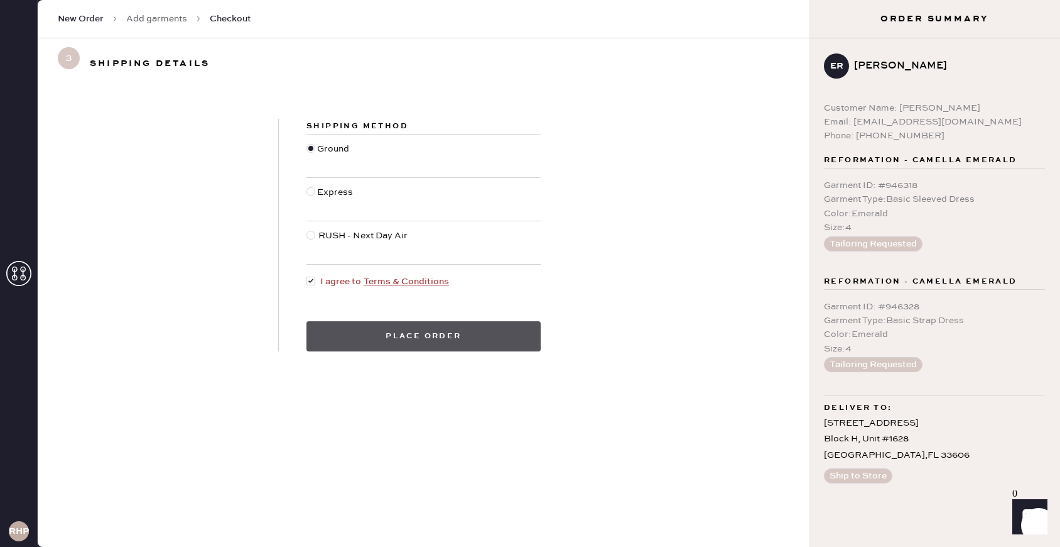
click at [349, 344] on button "Place order" at bounding box center [424, 336] width 234 height 30
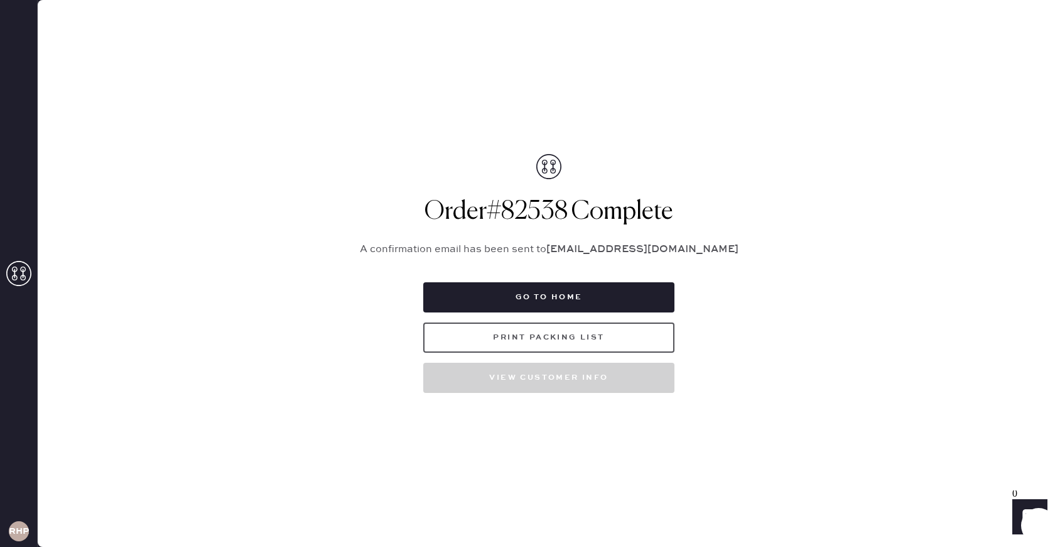
click at [592, 347] on button "Print Packing List" at bounding box center [548, 337] width 251 height 30
click at [597, 299] on button "Go to home" at bounding box center [548, 297] width 251 height 30
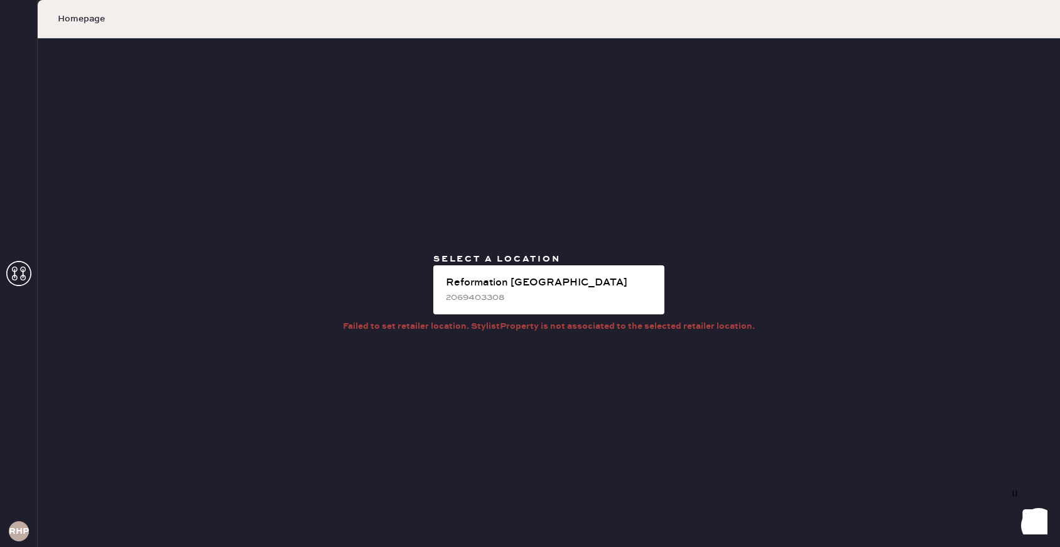
click at [597, 299] on div "2069403308" at bounding box center [550, 297] width 209 height 14
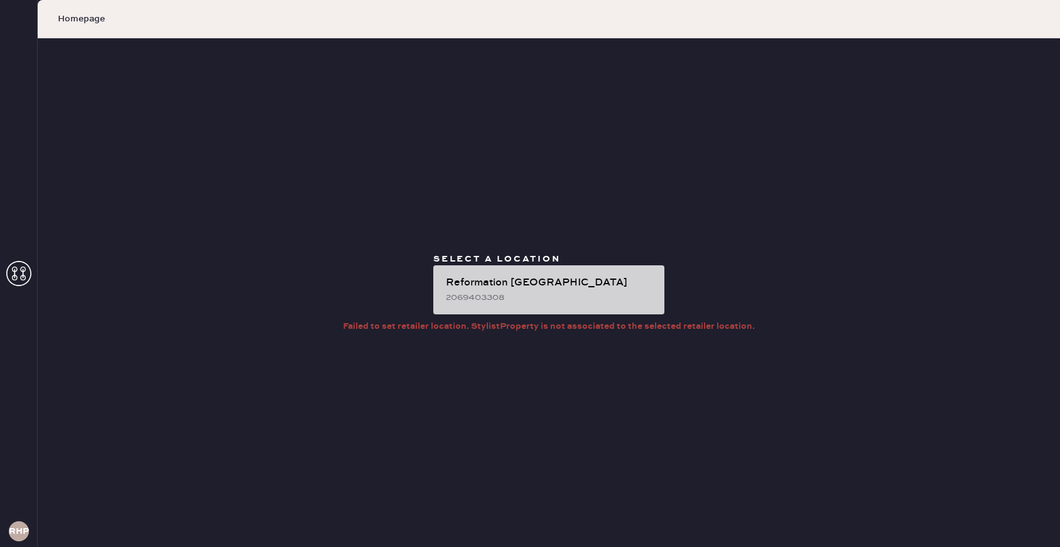
click at [586, 292] on div "2069403308" at bounding box center [550, 297] width 209 height 14
click at [501, 280] on div "Reformation [GEOGRAPHIC_DATA]" at bounding box center [550, 282] width 209 height 15
